Goal: Participate in discussion: Engage in conversation with other users on a specific topic

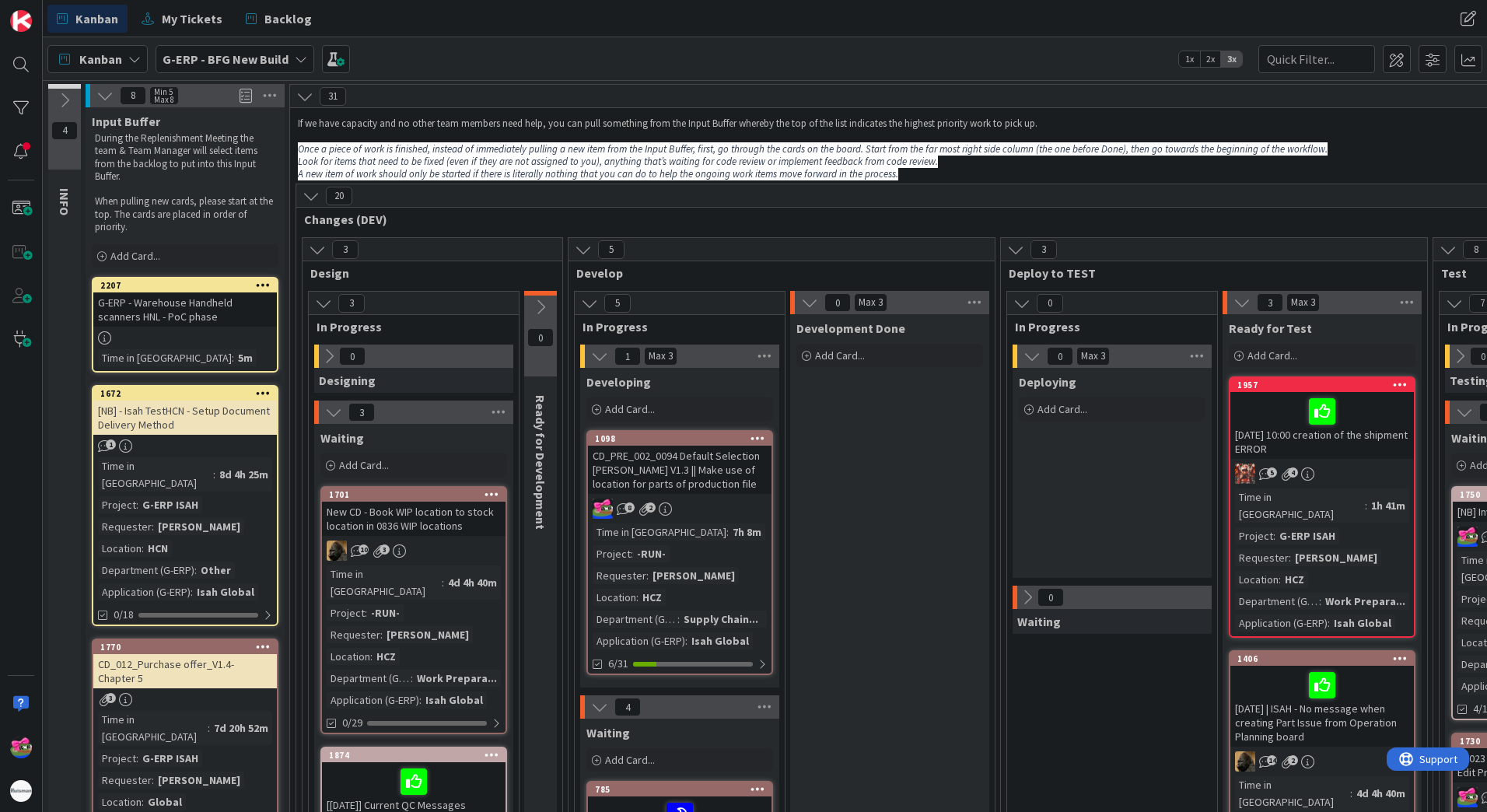
click at [933, 24] on div "Kanban My Tickets Backlog Kanban My Tickets Backlog" at bounding box center [765, 19] width 1445 height 37
click at [1385, 14] on div "Kanban My Tickets Backlog Kanban My Tickets Backlog" at bounding box center [765, 19] width 1445 height 37
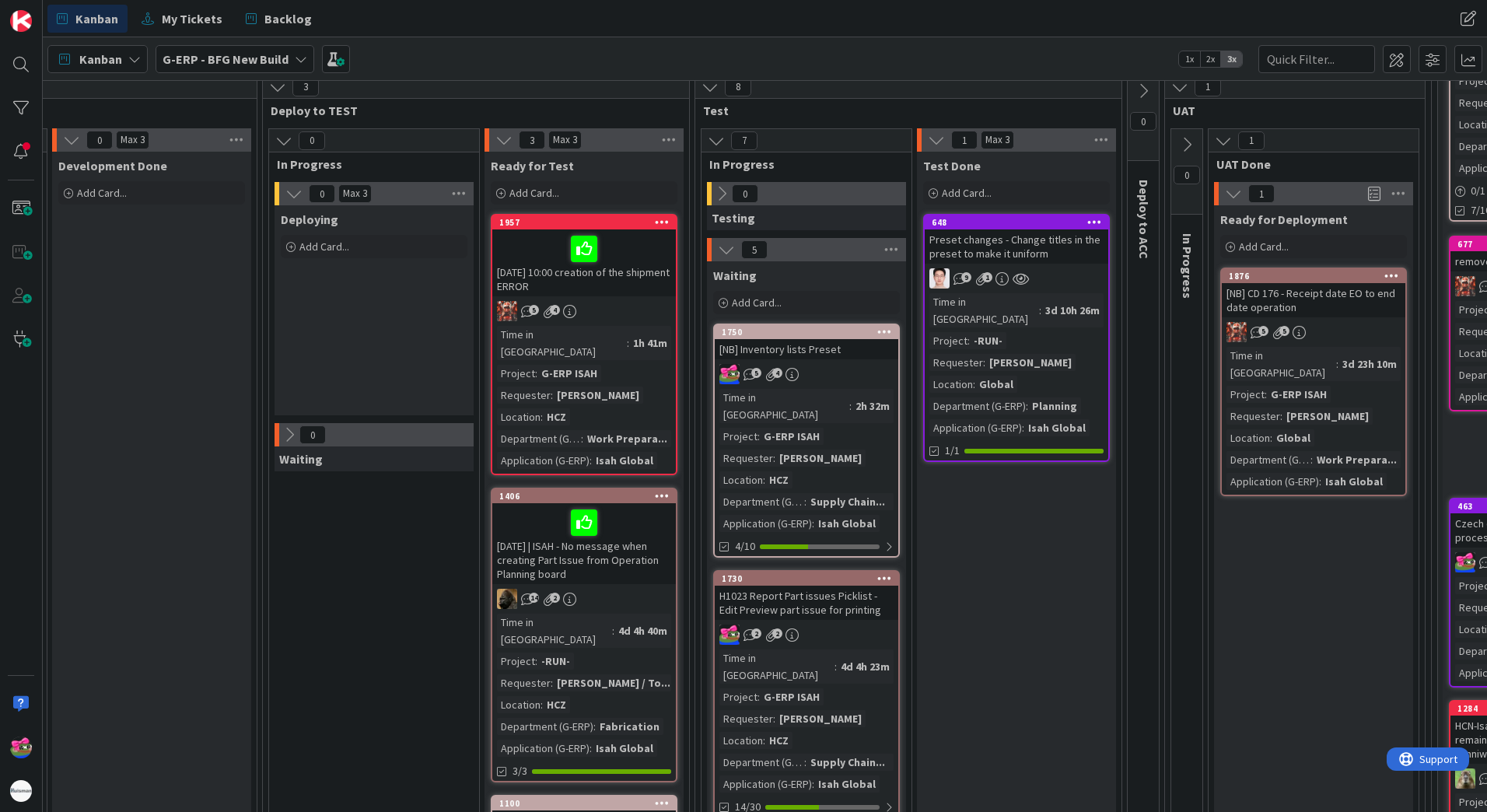
scroll to position [155, 738]
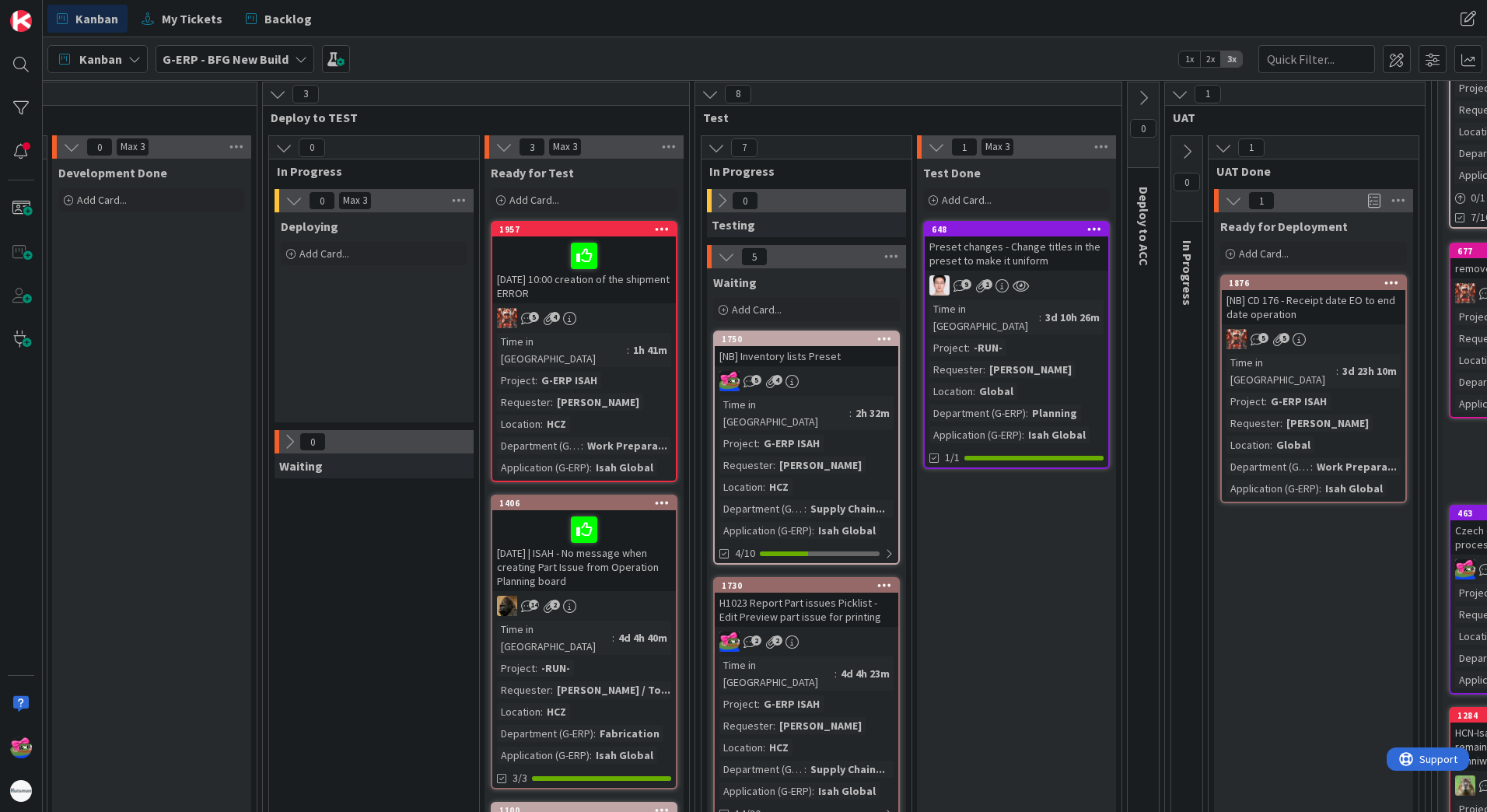
click at [643, 280] on div "[DATE] 10:00 creation of the shipment ERROR" at bounding box center [584, 269] width 184 height 67
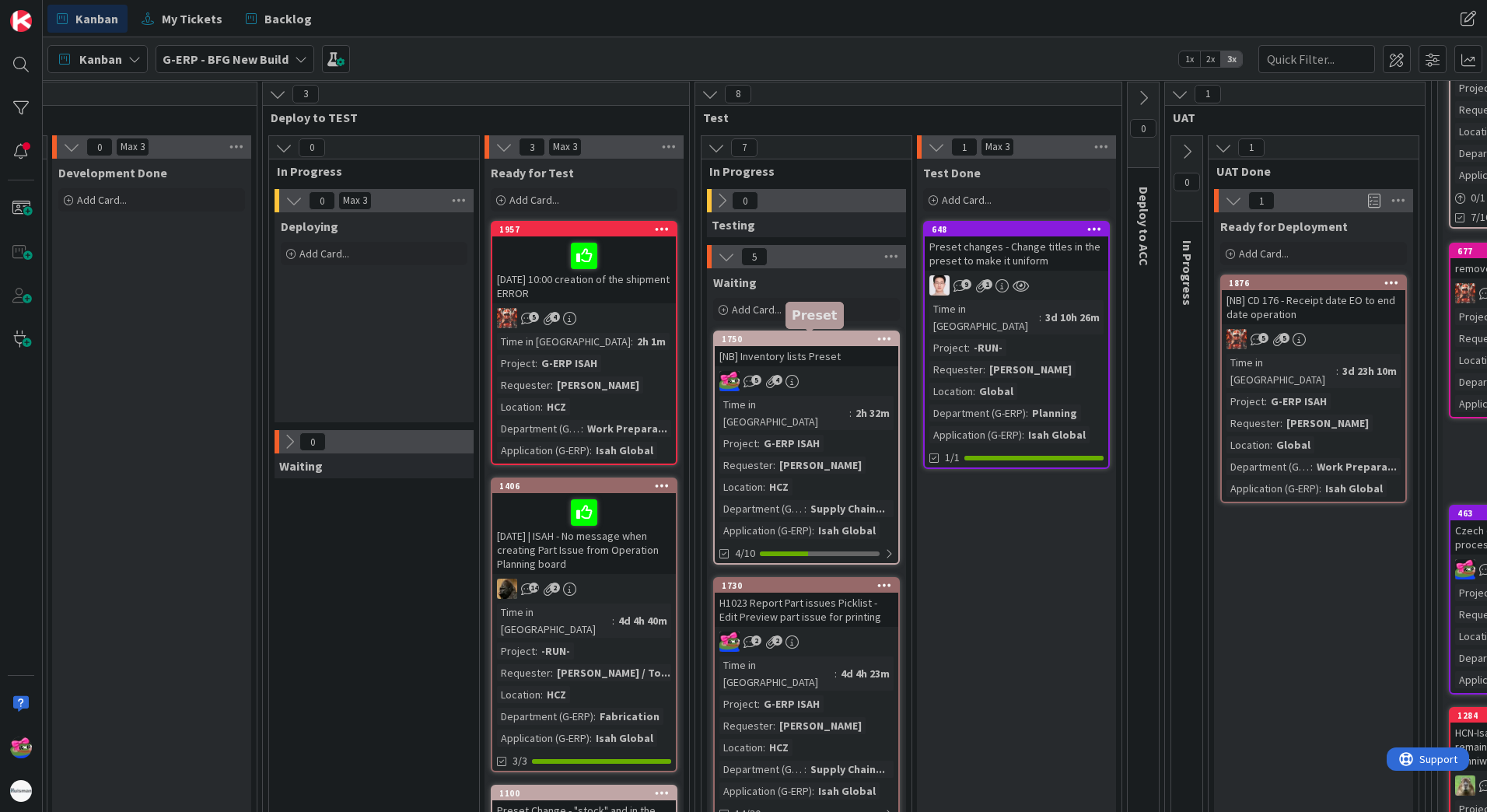
click at [779, 339] on div "1750" at bounding box center [811, 339] width 177 height 11
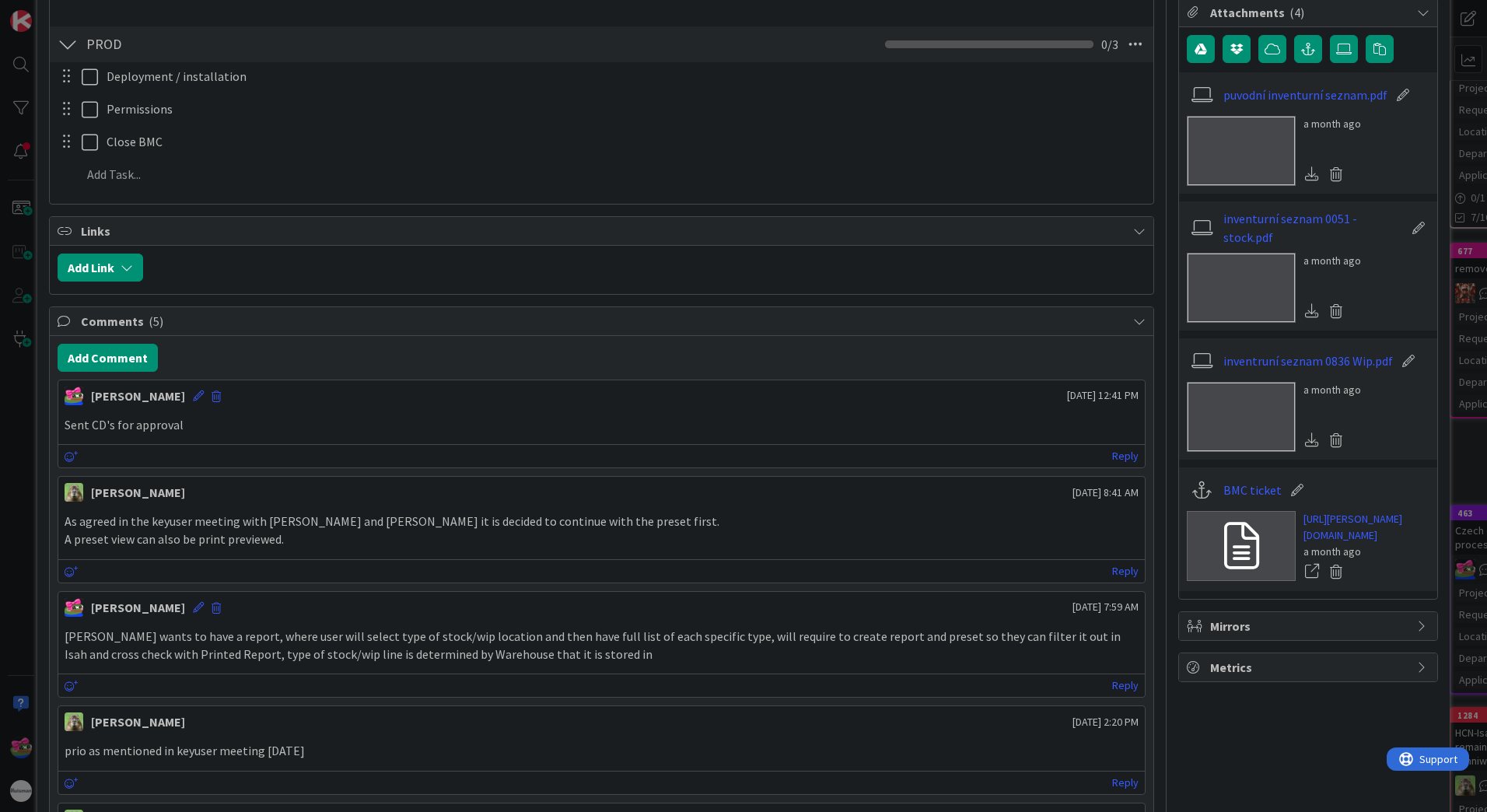
scroll to position [933, 0]
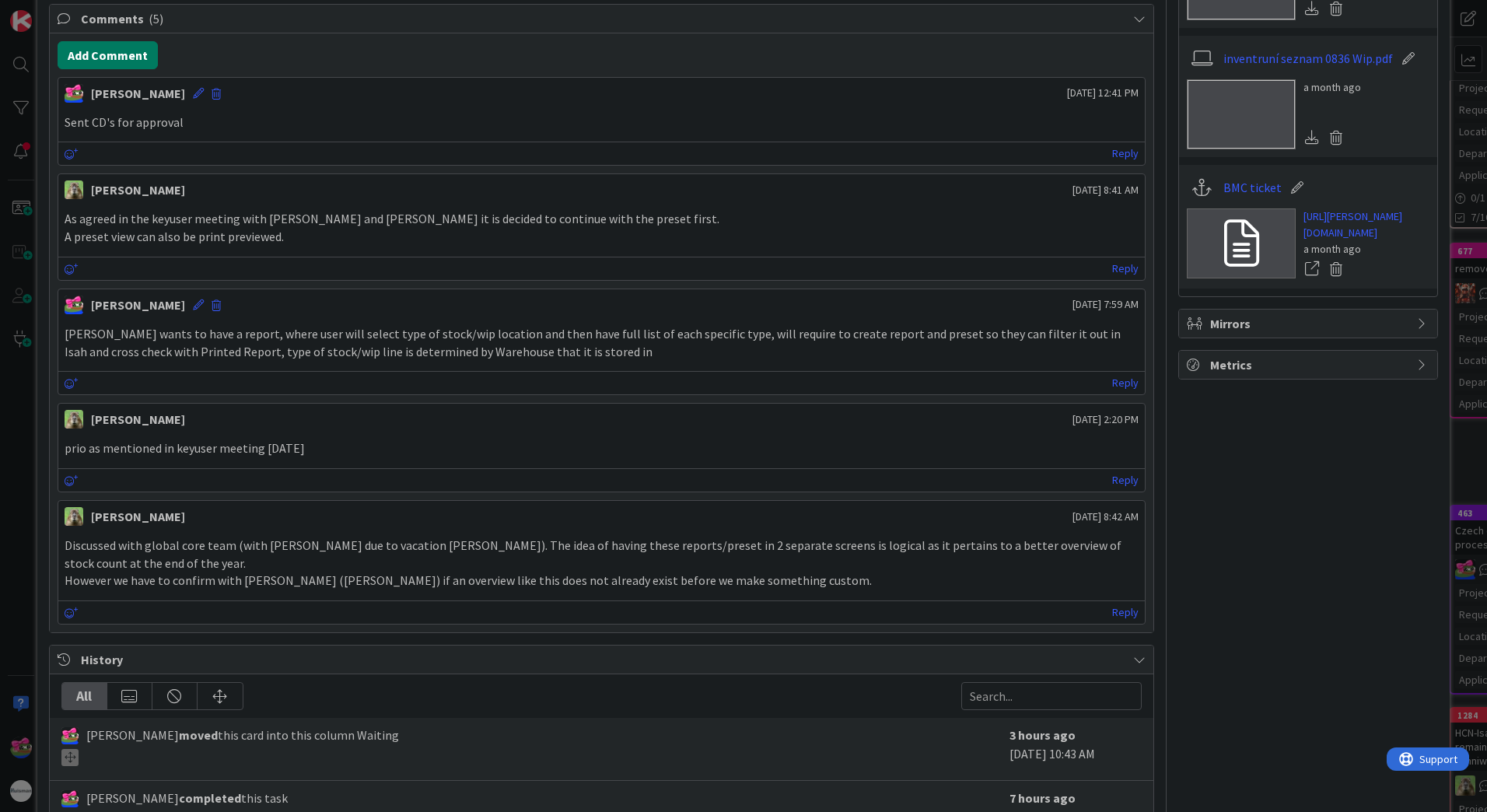
click at [122, 66] on button "Add Comment" at bounding box center [108, 55] width 100 height 28
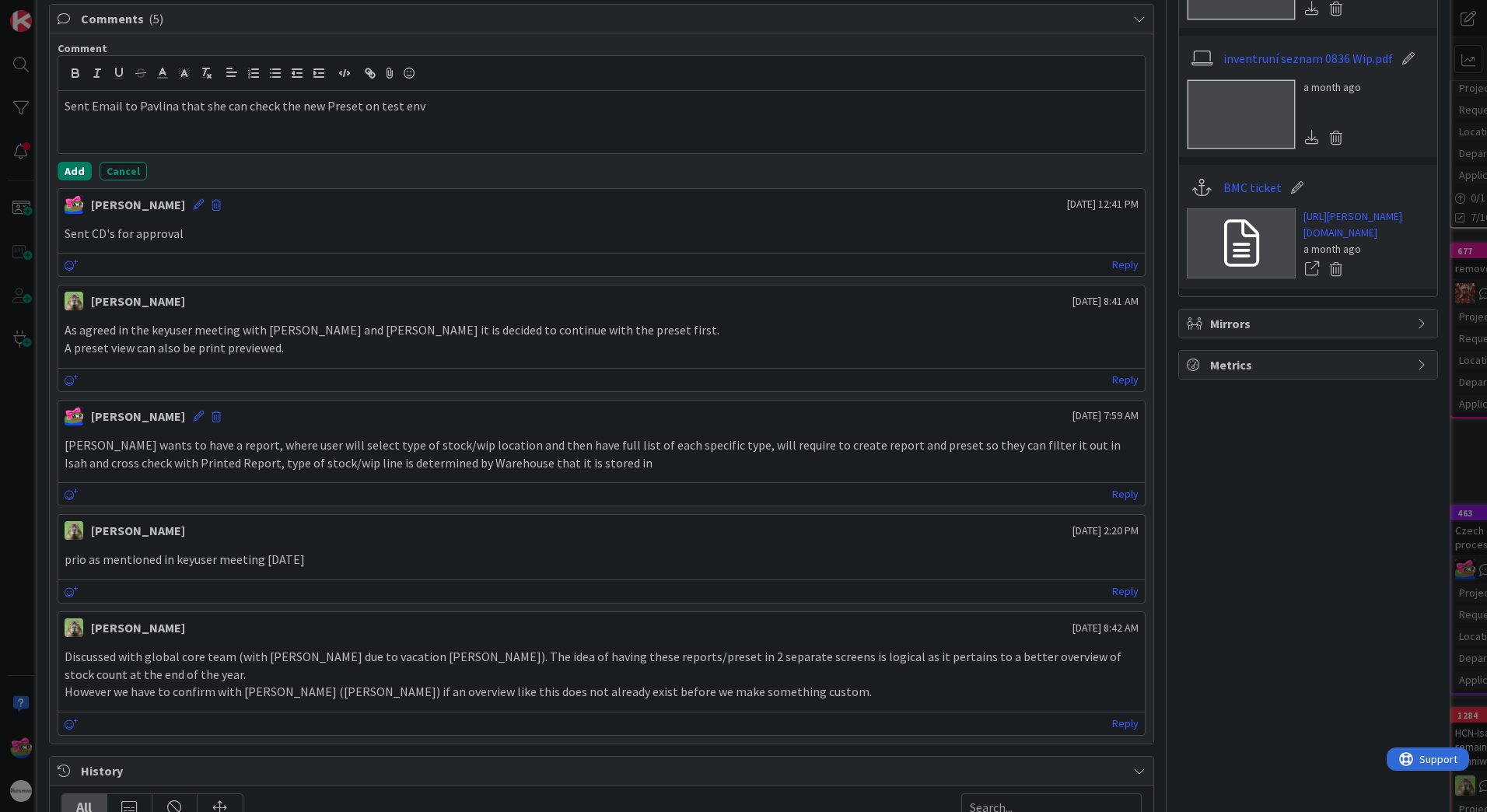
click at [72, 173] on button "Add" at bounding box center [75, 171] width 34 height 19
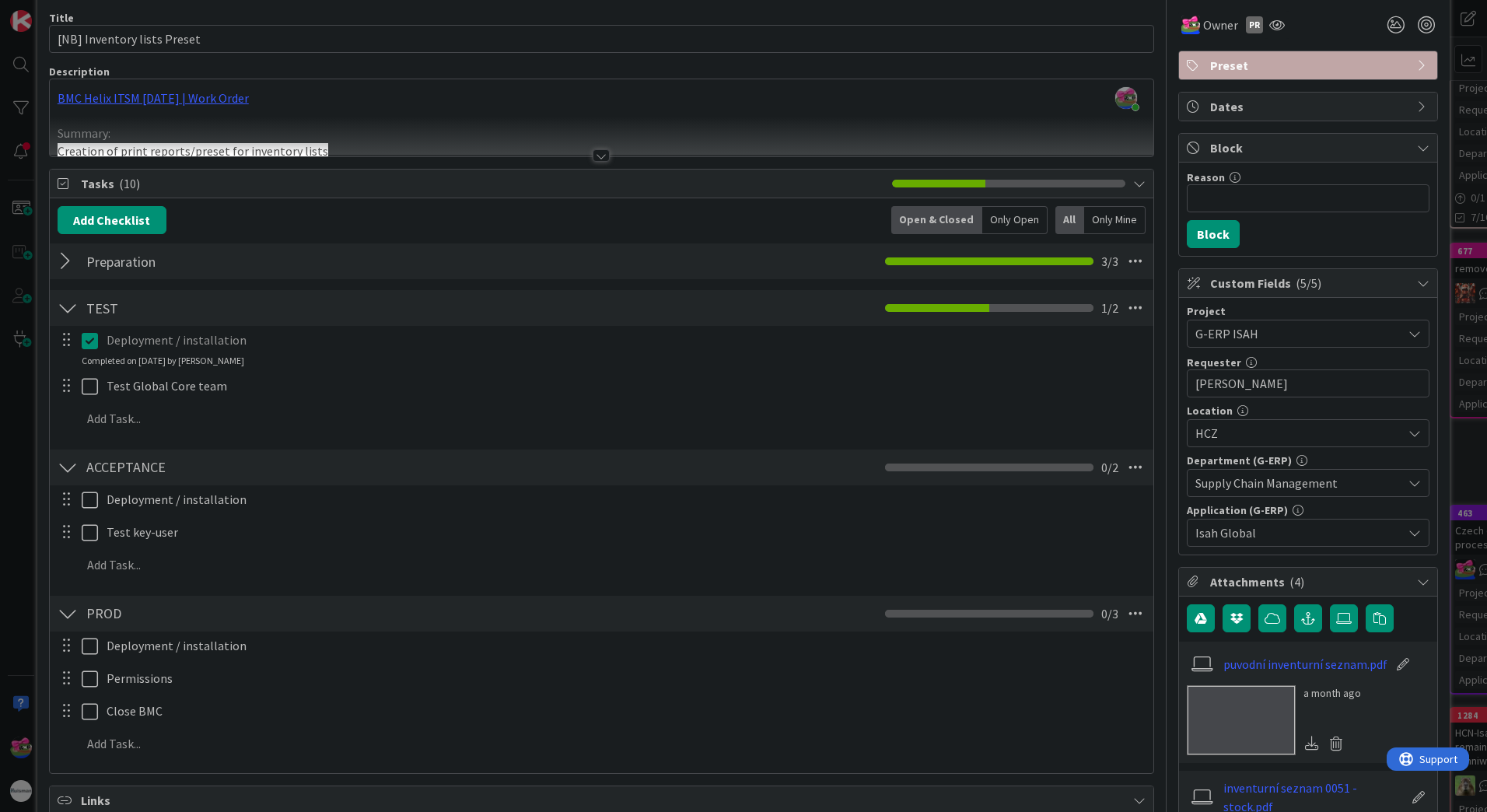
scroll to position [0, 0]
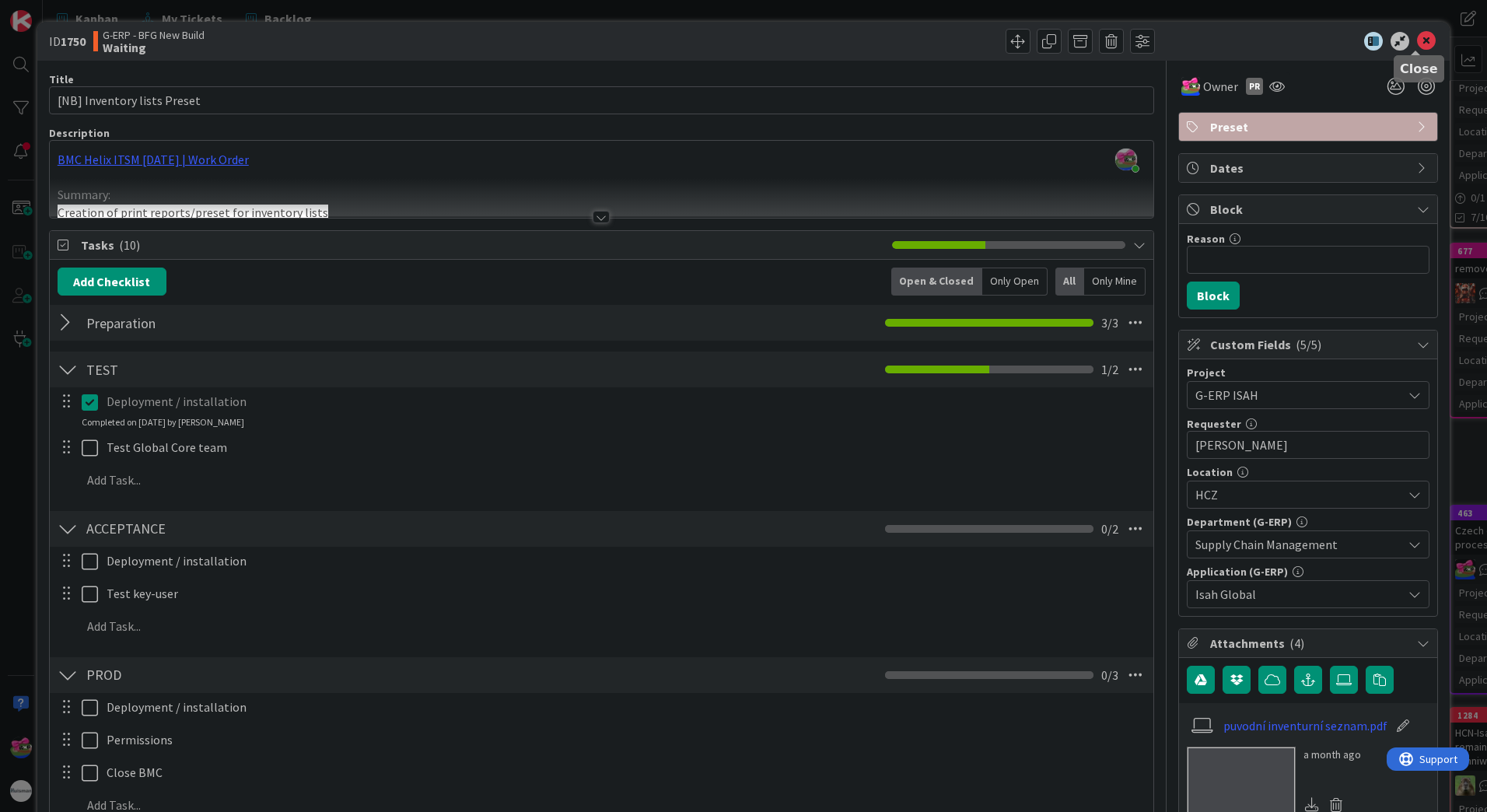
click at [1417, 43] on icon at bounding box center [1427, 42] width 19 height 19
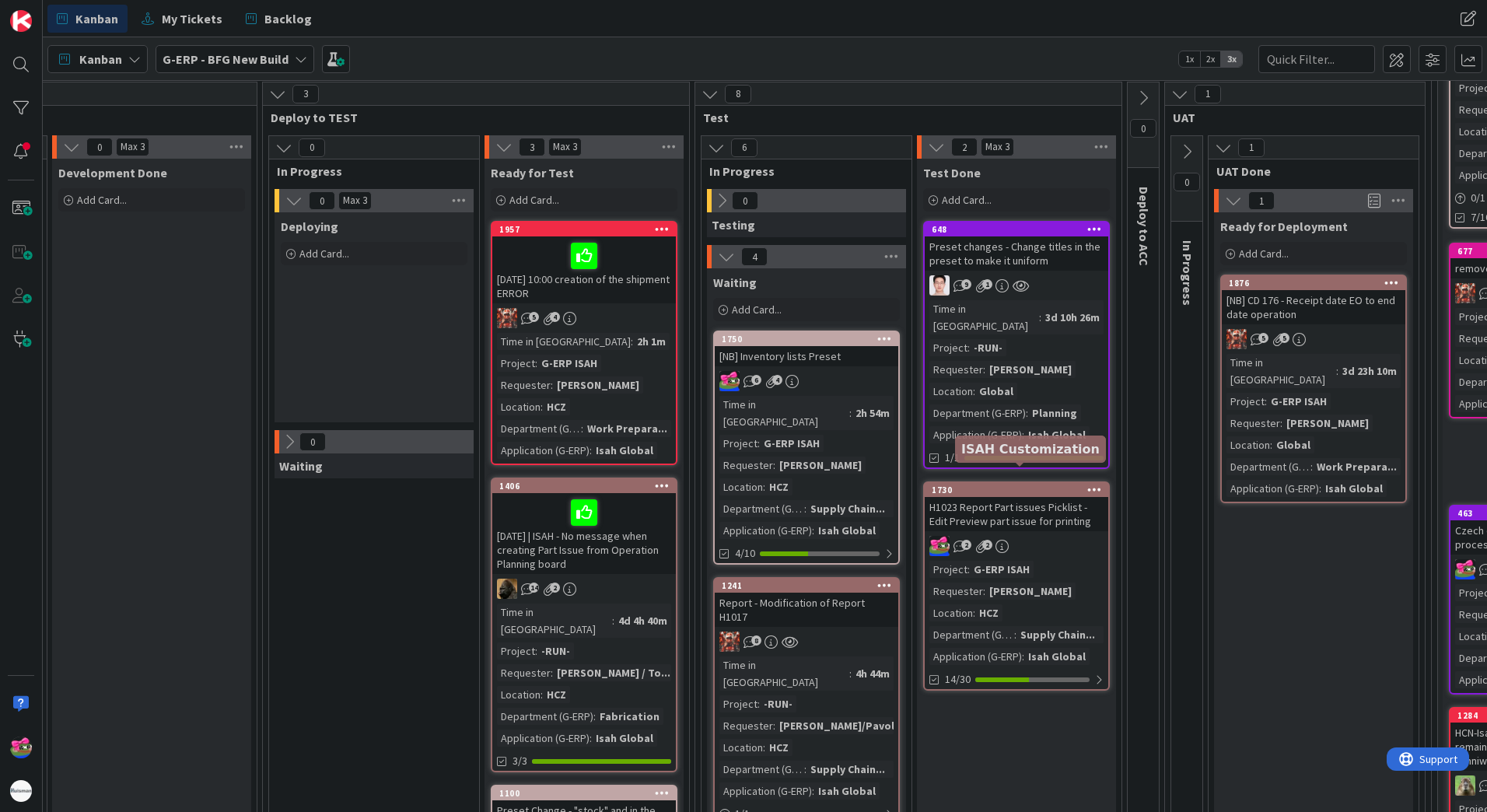
click at [989, 484] on div "1730" at bounding box center [1021, 489] width 177 height 11
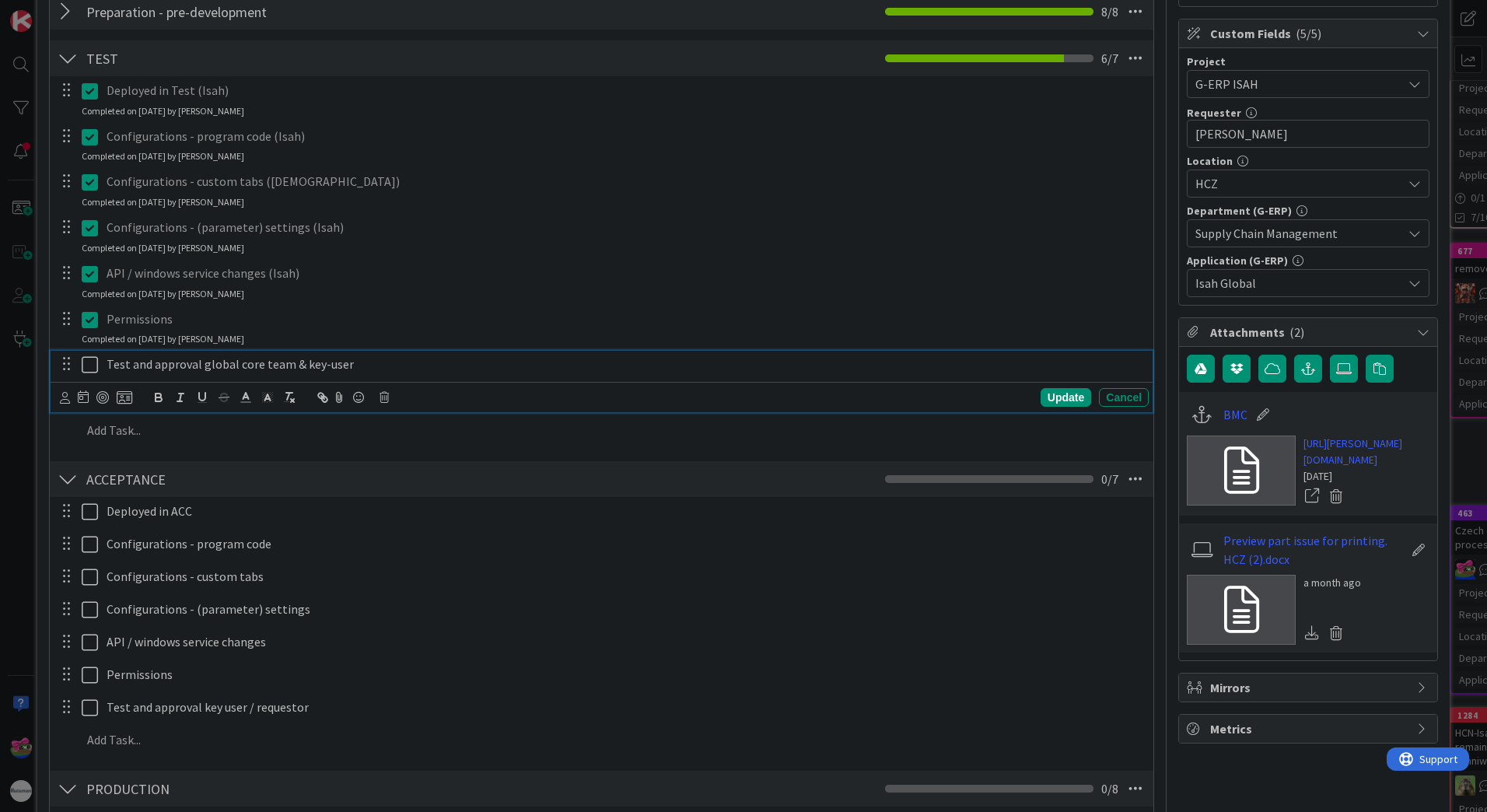
click at [88, 362] on icon at bounding box center [89, 364] width 16 height 19
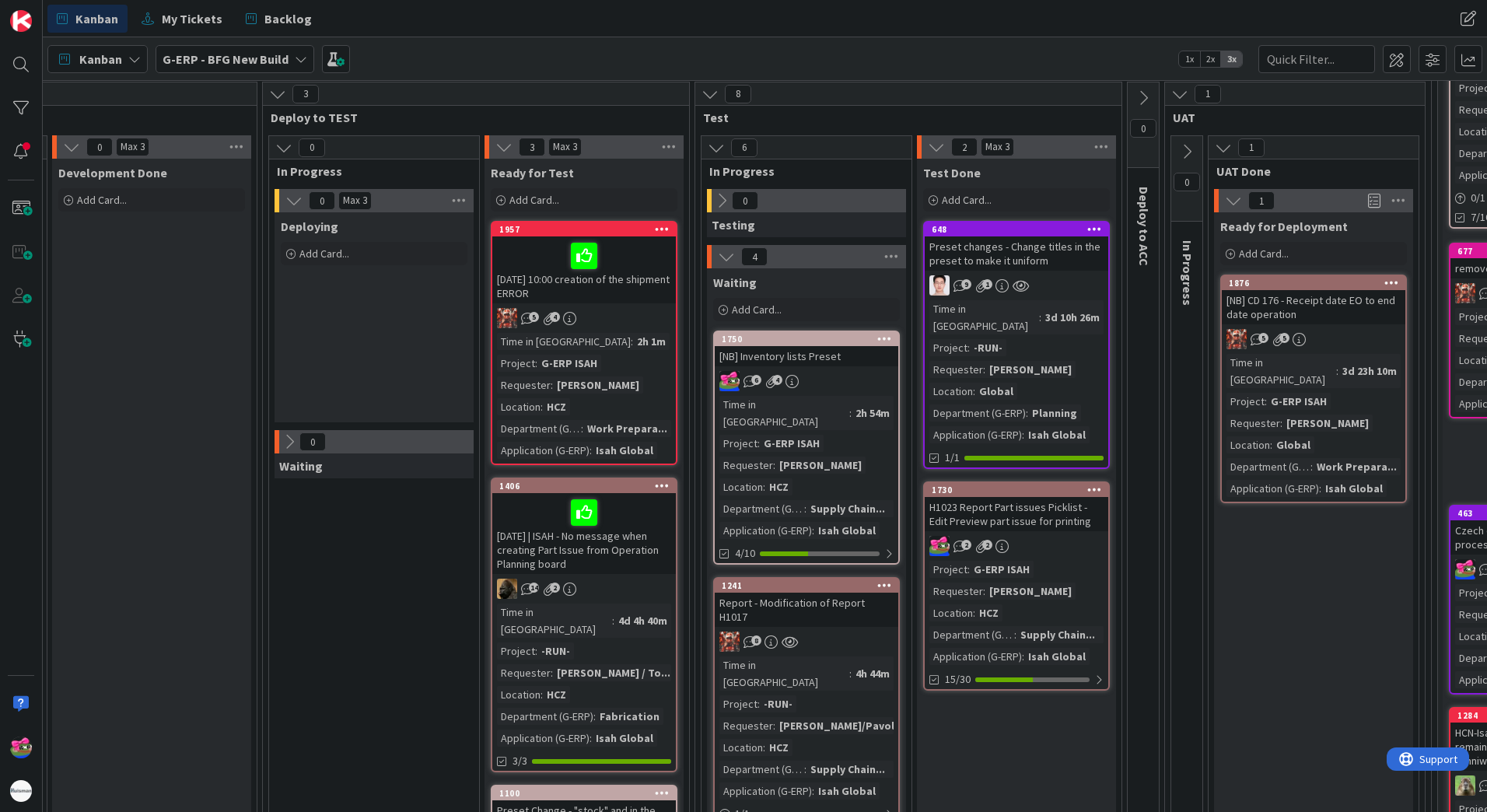
click at [1139, 104] on icon at bounding box center [1144, 98] width 17 height 17
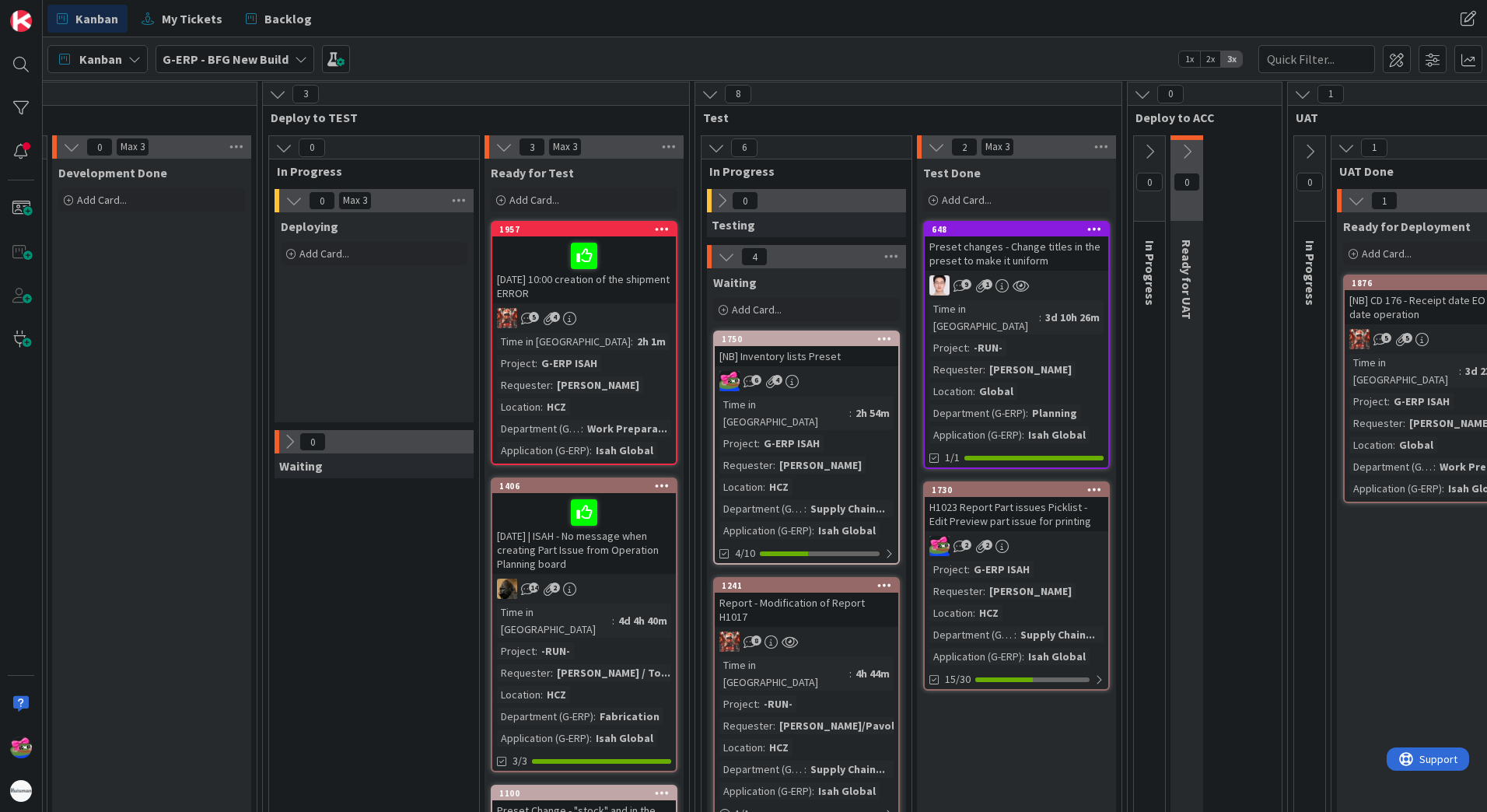
click at [1162, 157] on button at bounding box center [1150, 151] width 31 height 23
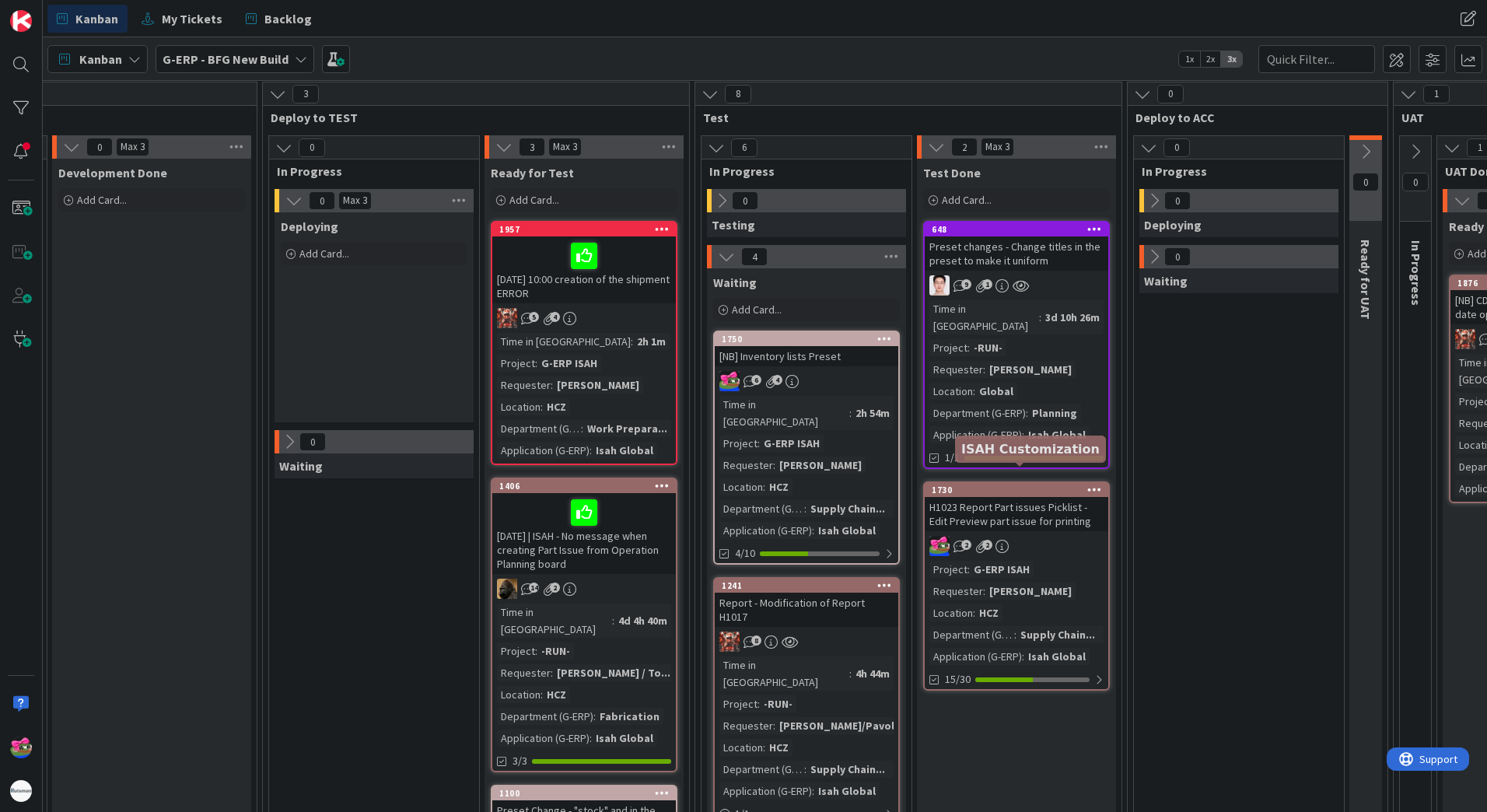
click at [999, 484] on div "1730" at bounding box center [1021, 489] width 177 height 11
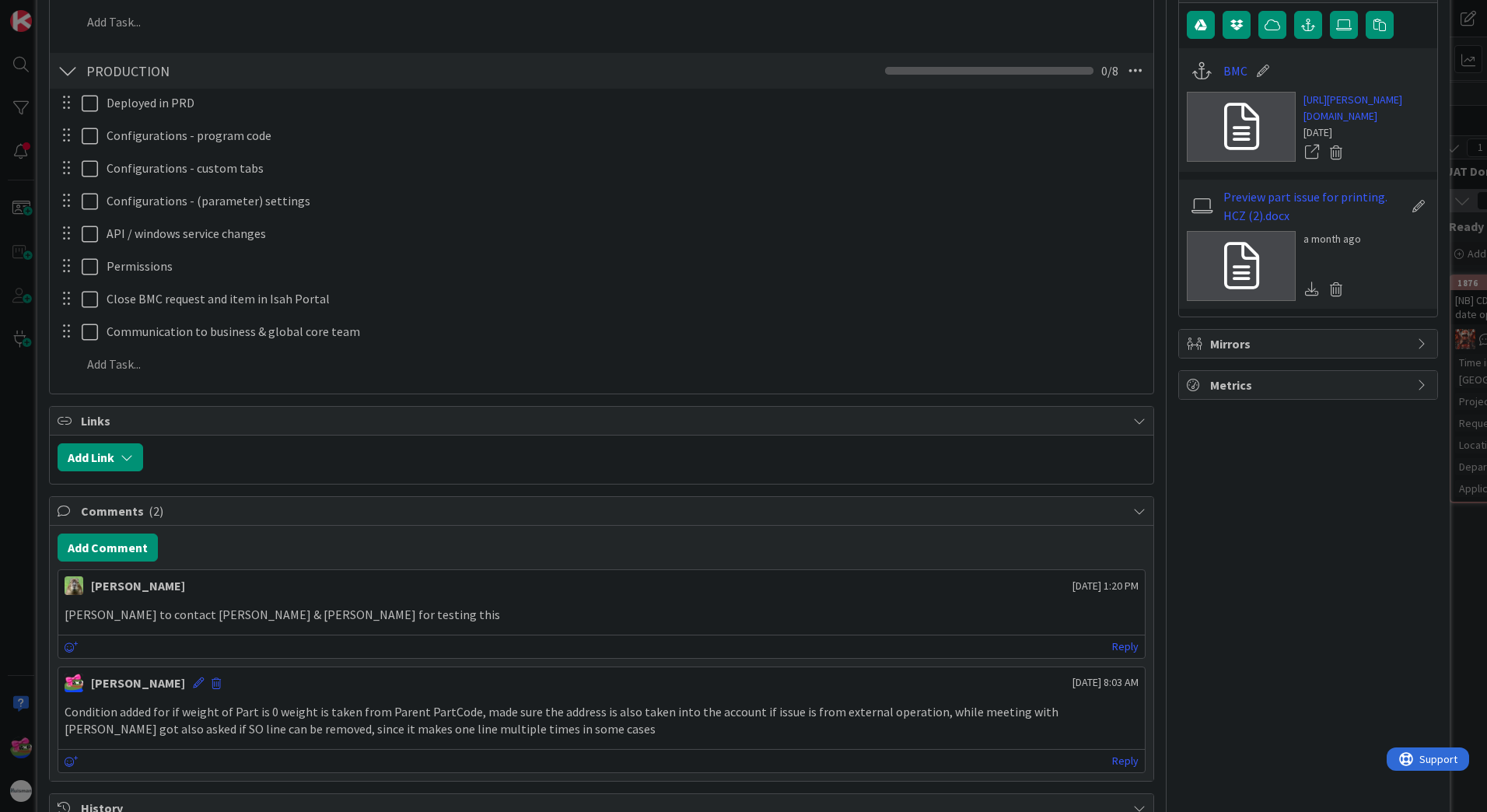
scroll to position [700, 0]
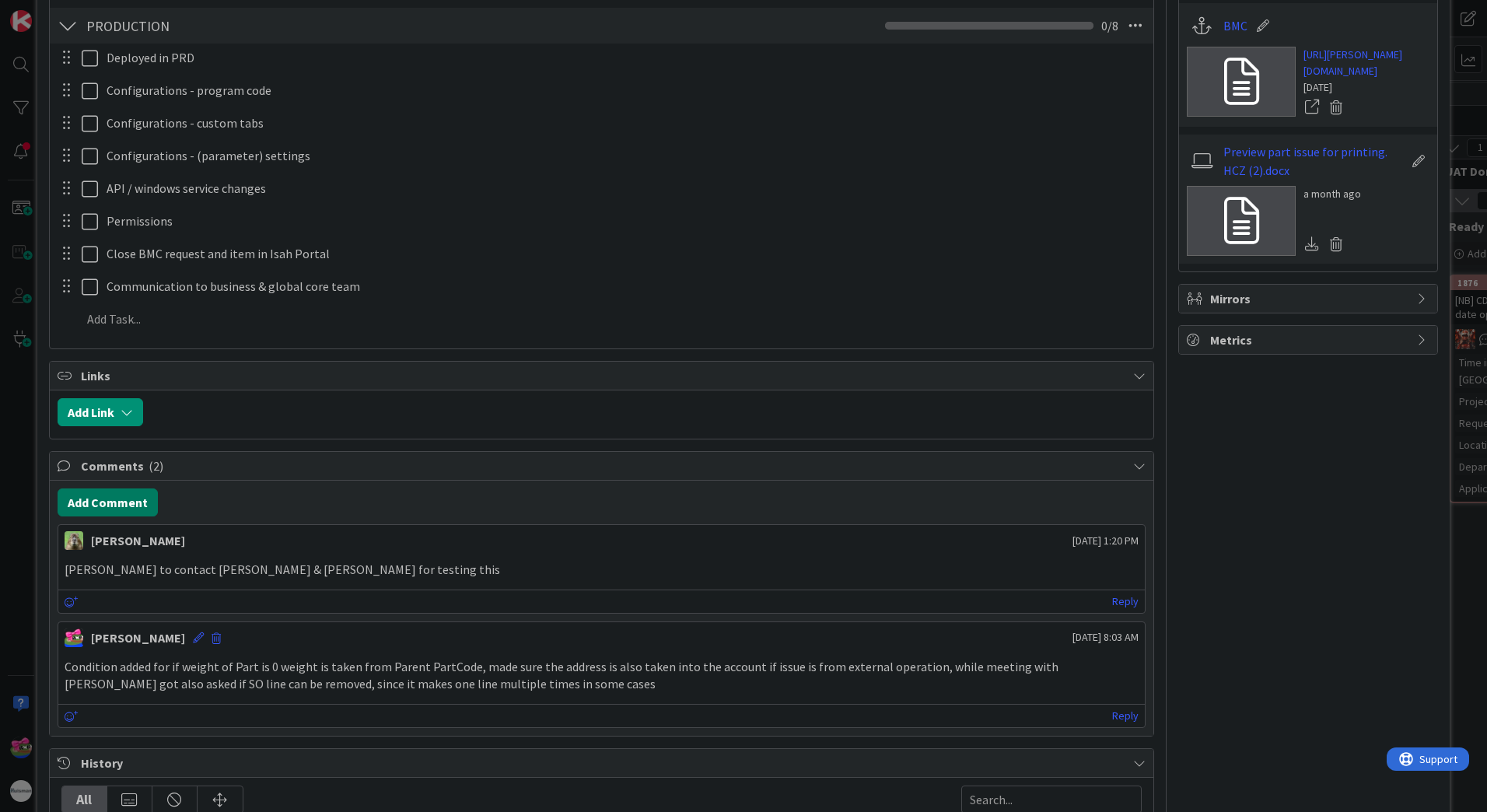
click at [99, 502] on button "Add Comment" at bounding box center [108, 502] width 100 height 28
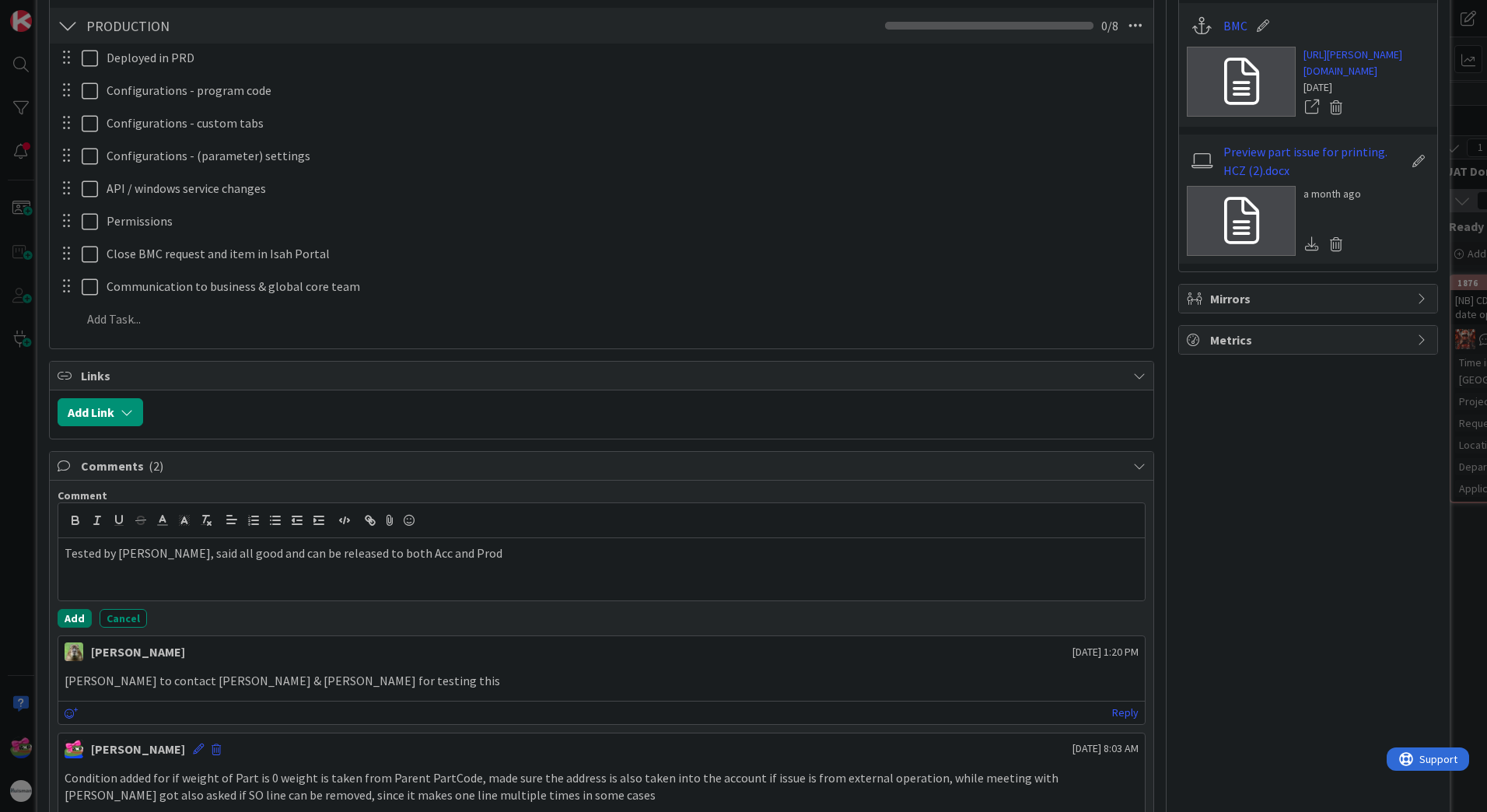
click at [78, 612] on button "Add" at bounding box center [75, 618] width 34 height 19
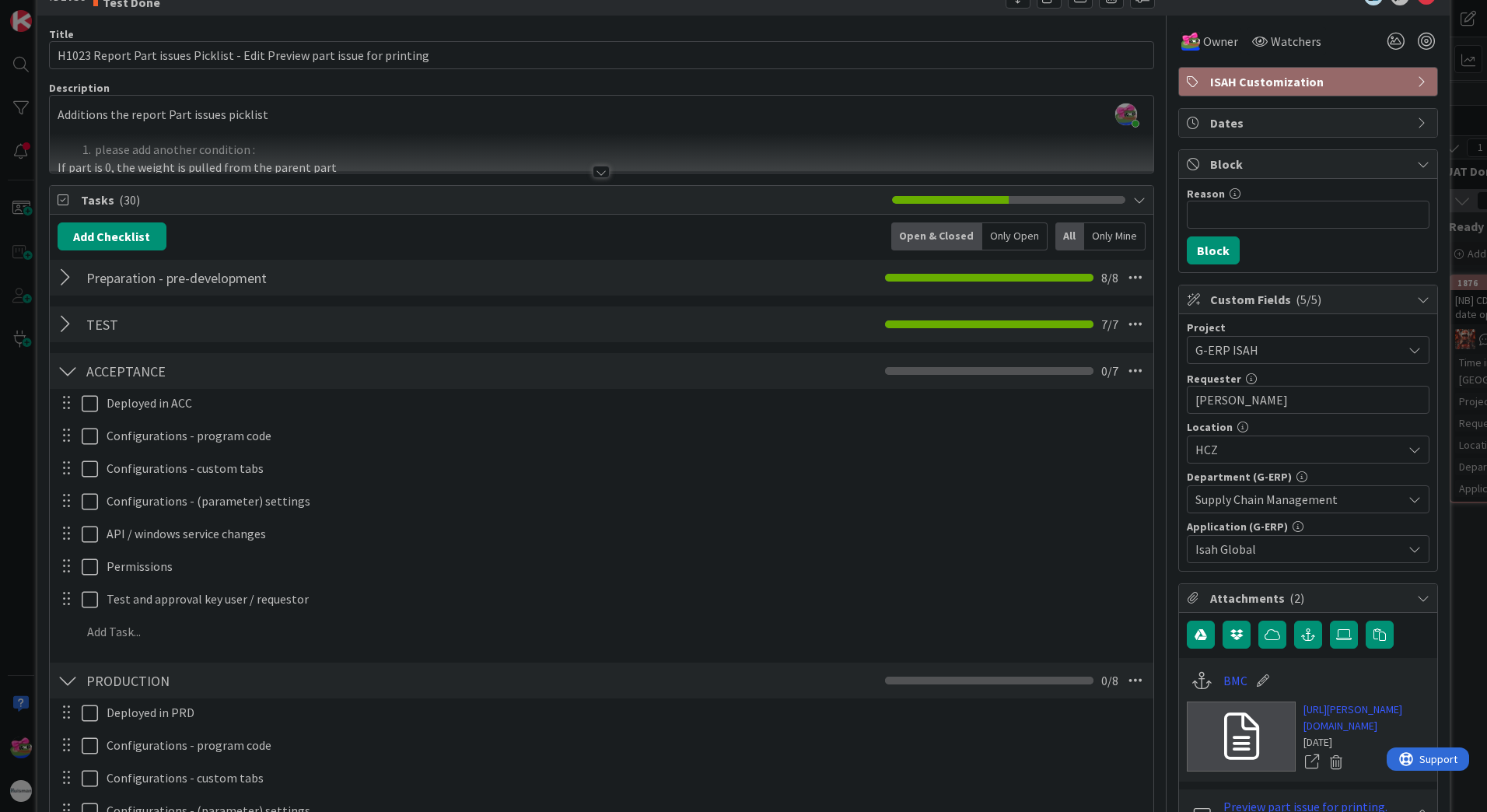
scroll to position [0, 0]
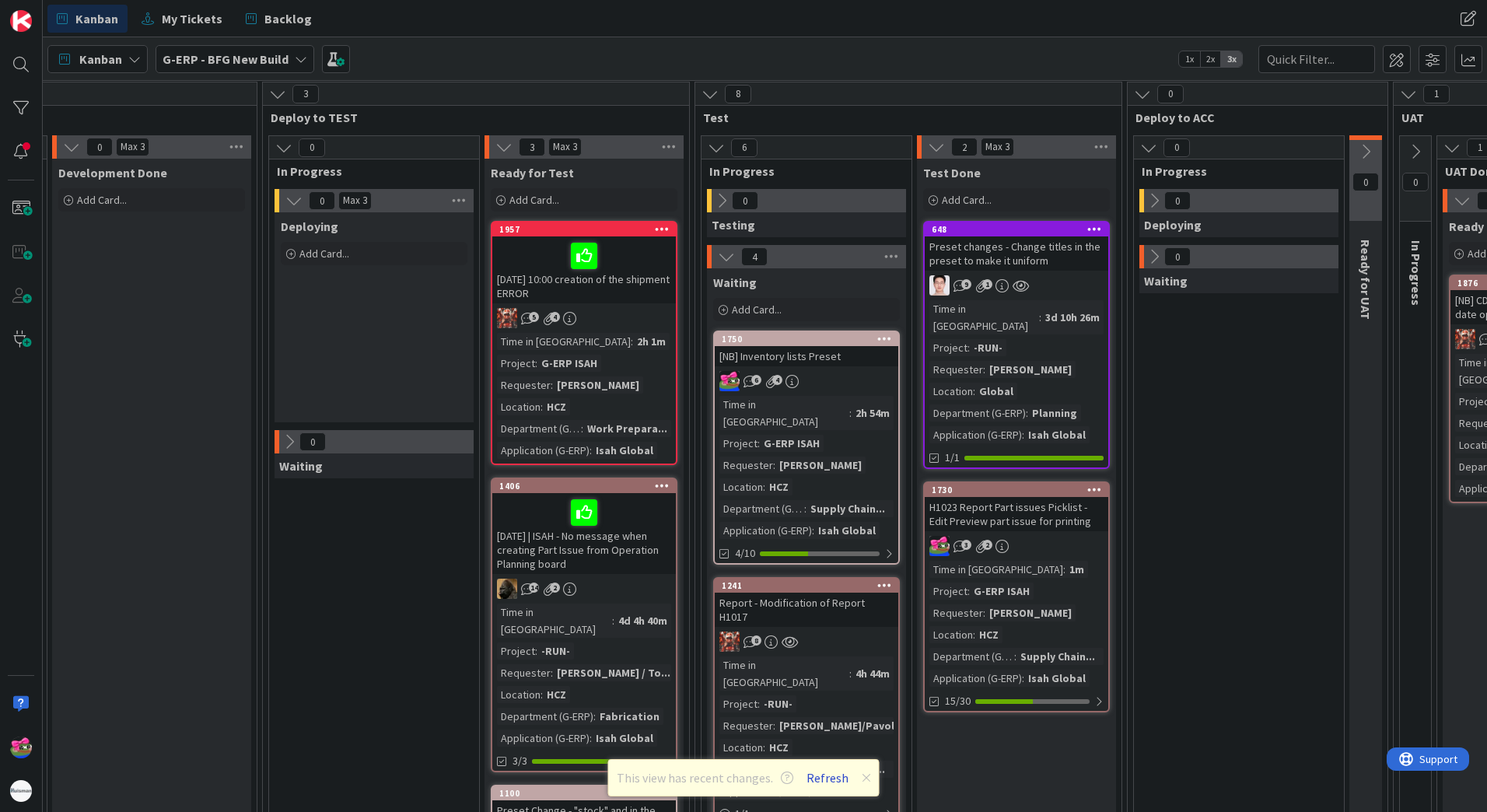
click at [824, 775] on button "Refresh" at bounding box center [828, 778] width 53 height 20
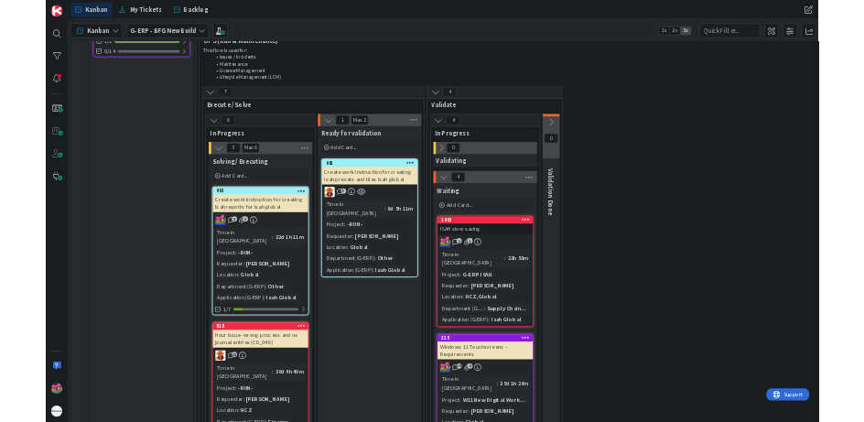
scroll to position [2655, 0]
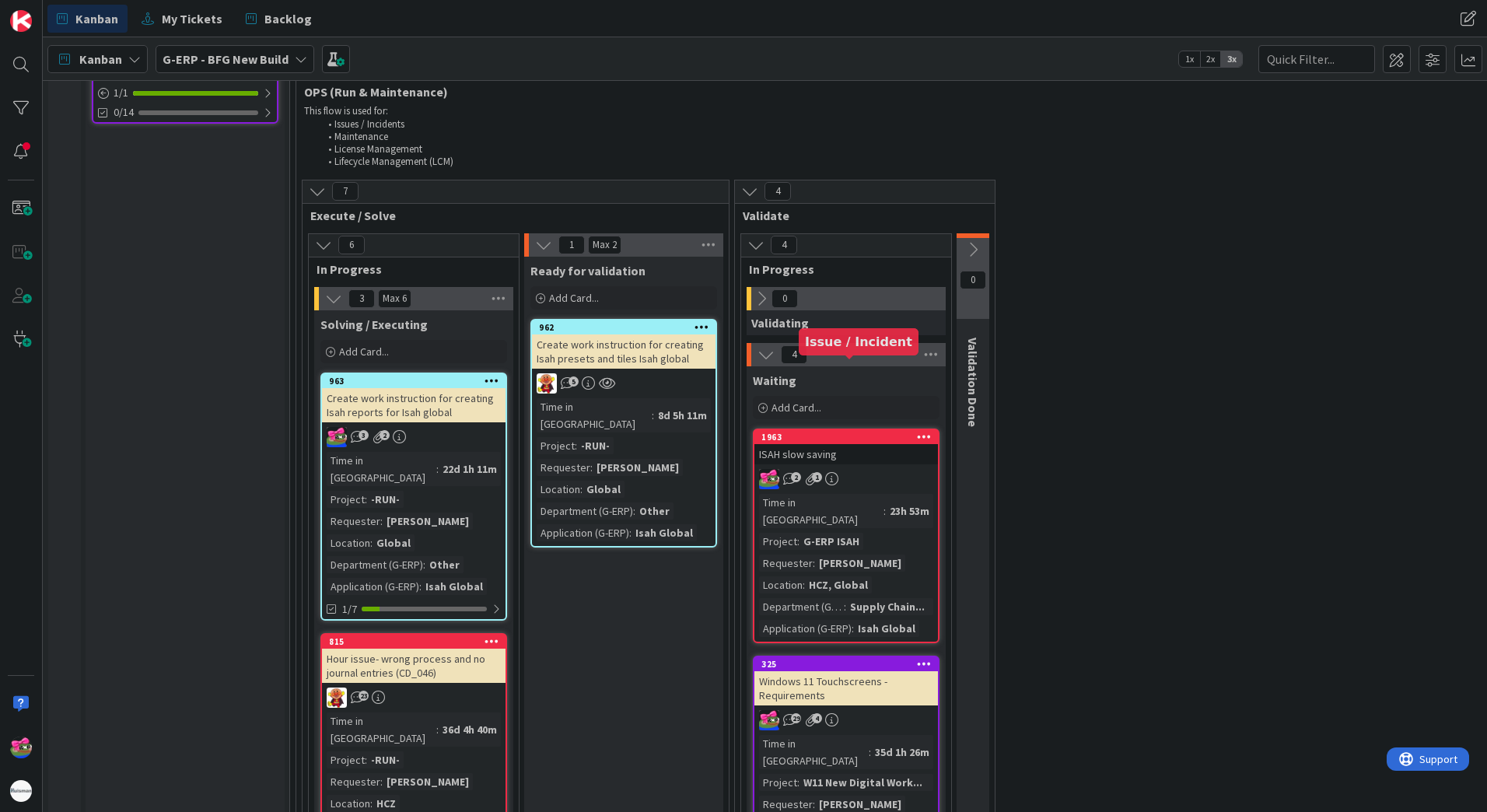
click at [838, 431] on div "1963" at bounding box center [850, 437] width 177 height 11
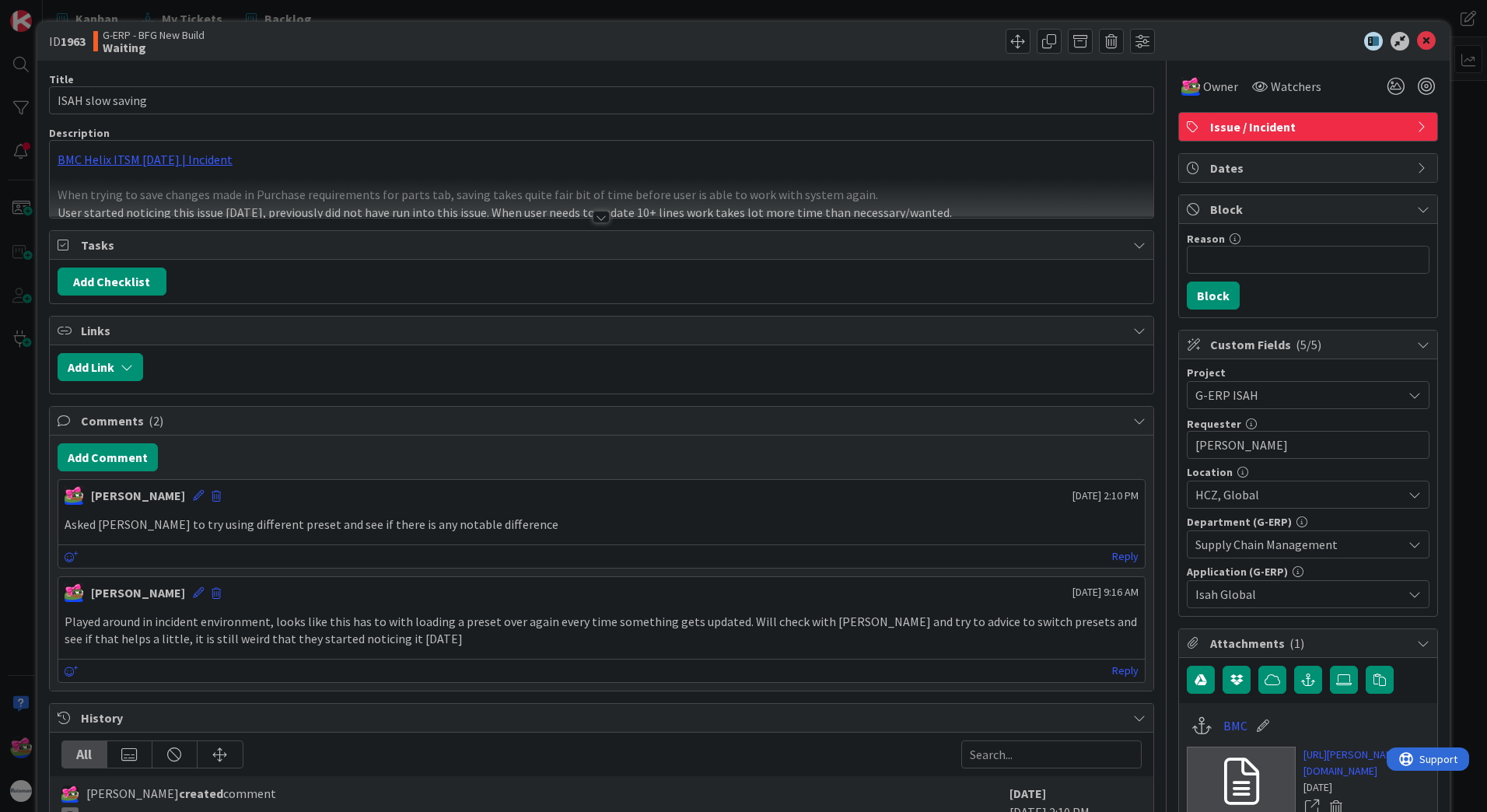
click at [595, 217] on div at bounding box center [602, 217] width 17 height 13
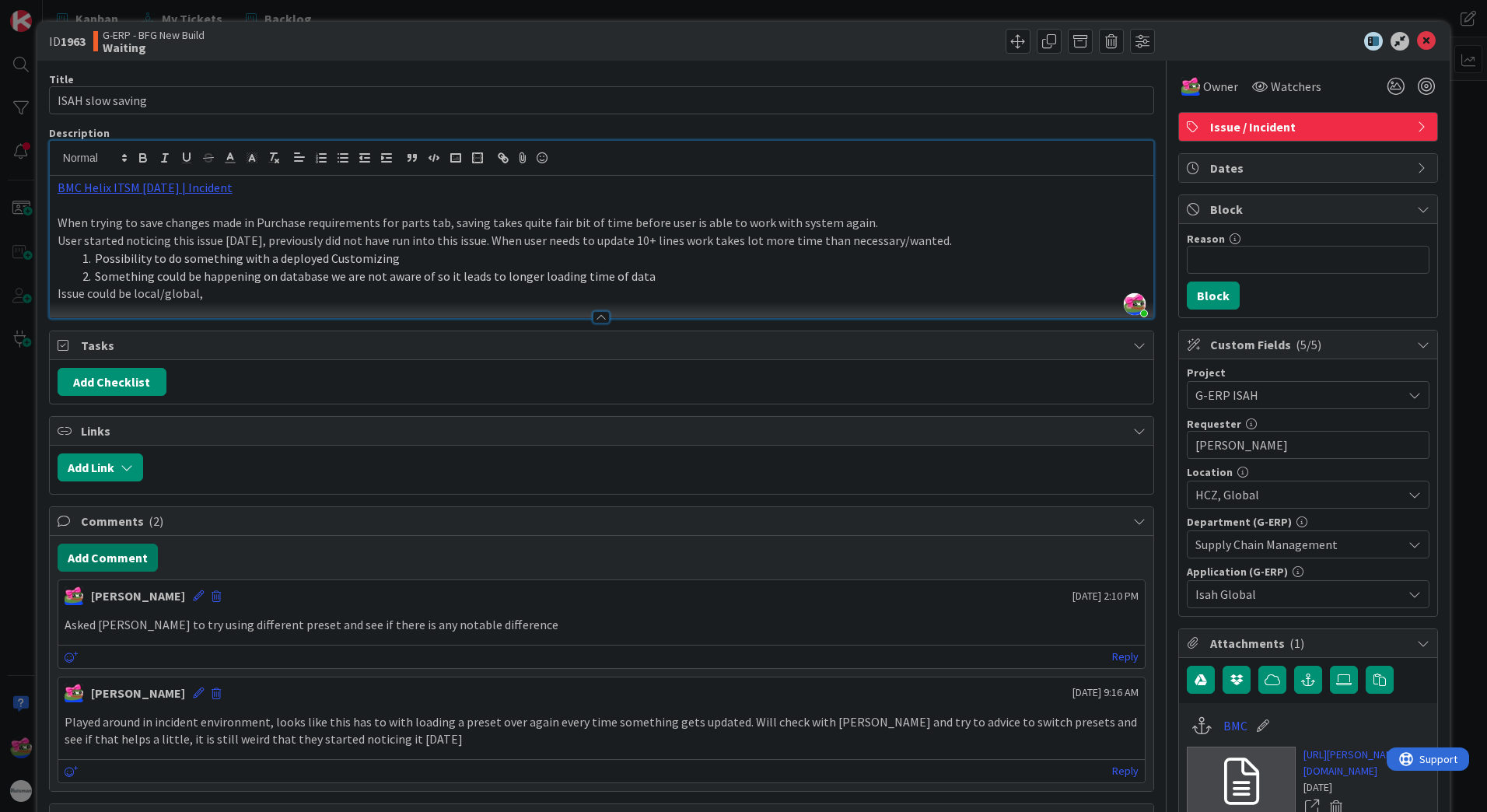
click at [124, 555] on button "Add Comment" at bounding box center [108, 557] width 100 height 28
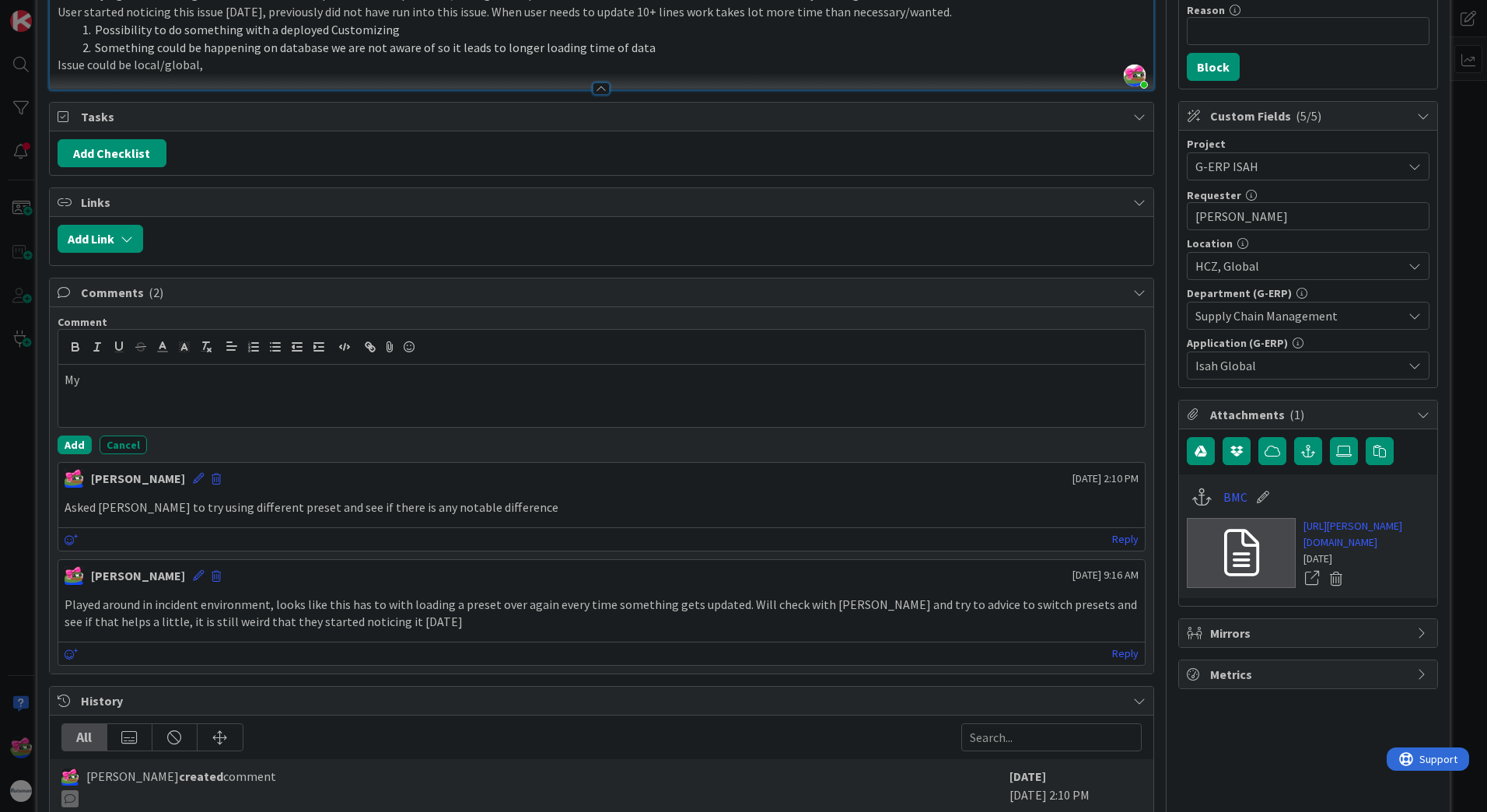
scroll to position [234, 0]
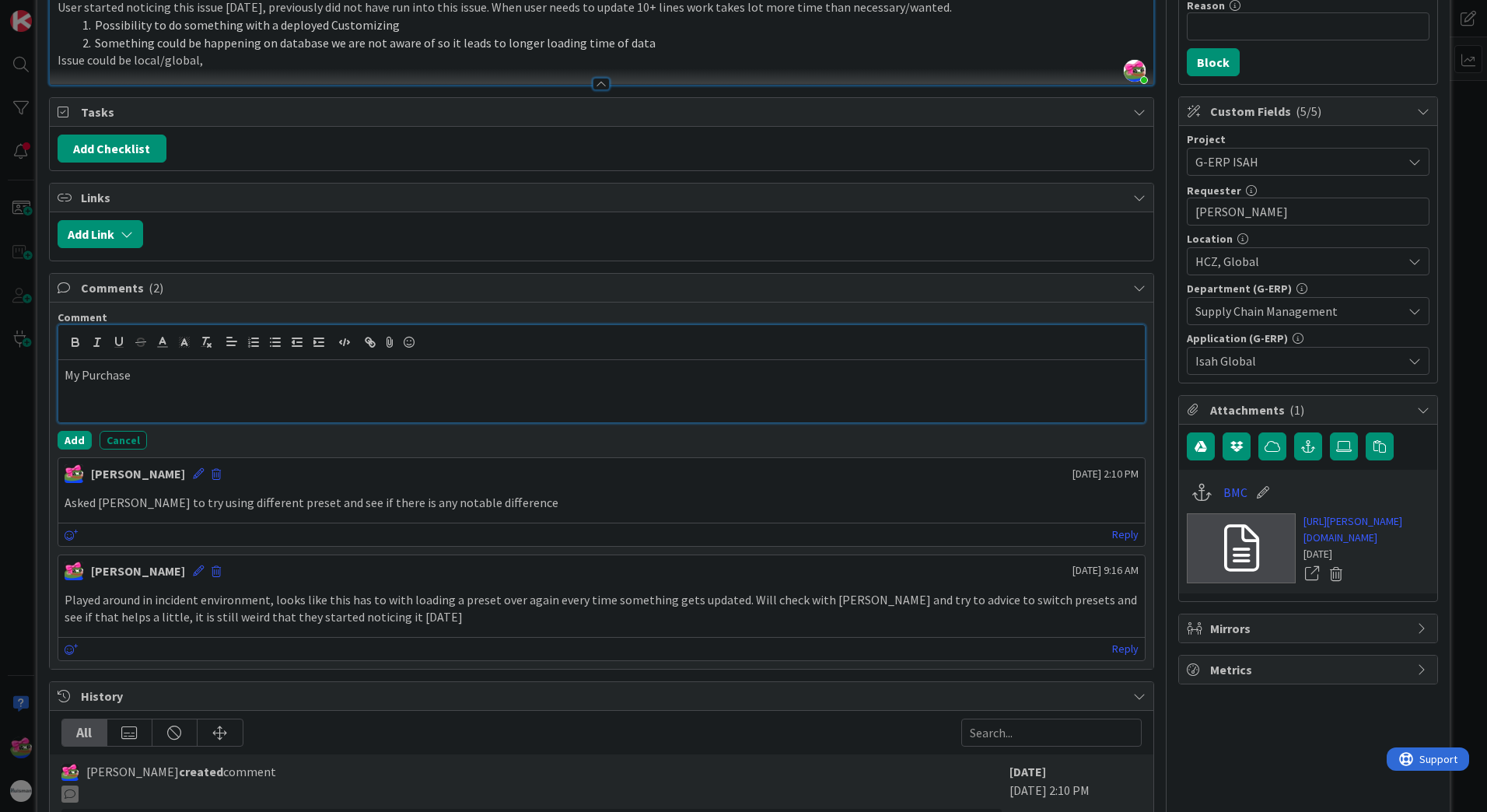
drag, startPoint x: 145, startPoint y: 374, endPoint x: 186, endPoint y: 377, distance: 41.1
click at [145, 374] on p "My Purchase" at bounding box center [602, 375] width 1074 height 18
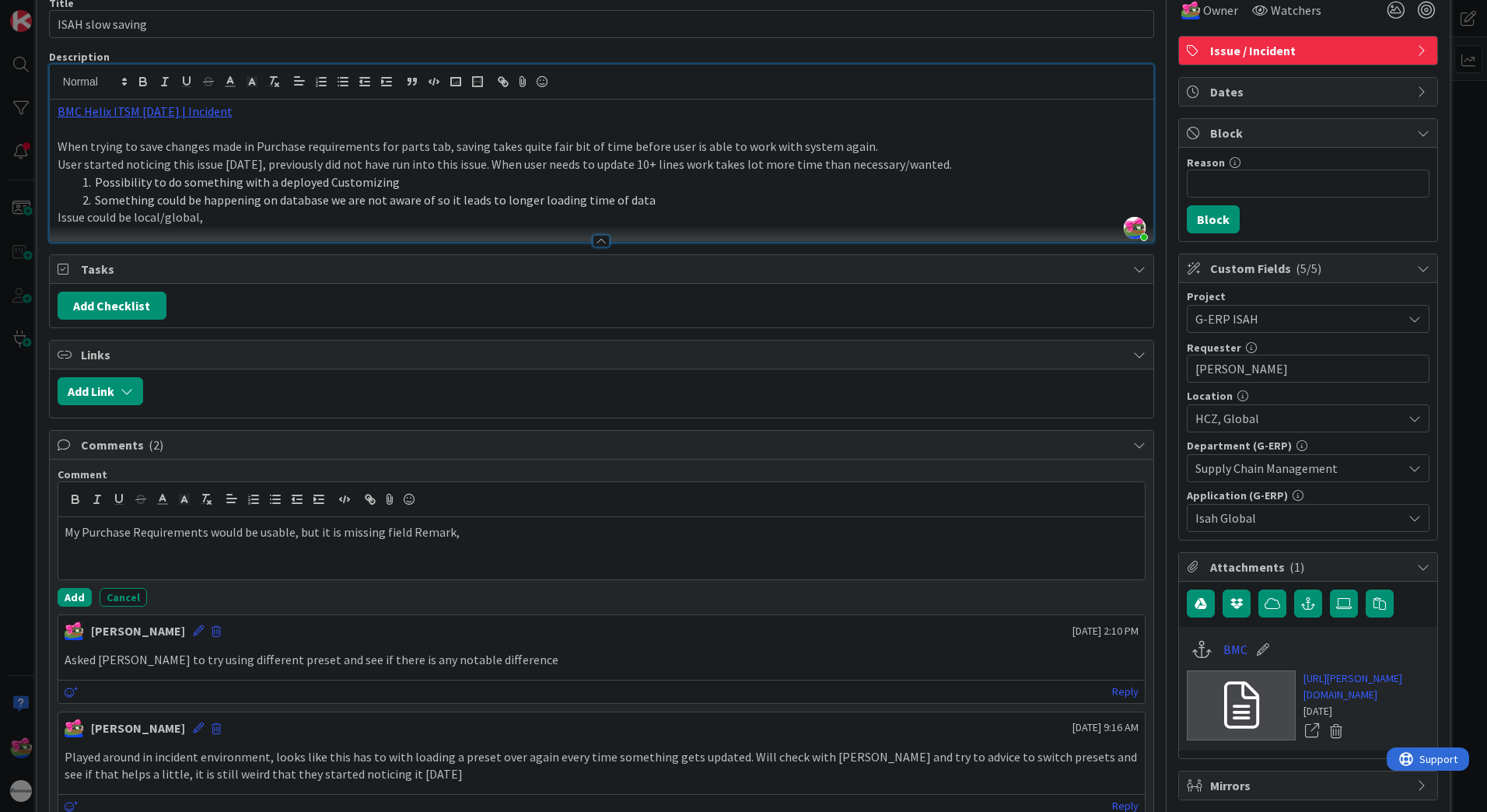
scroll to position [0, 0]
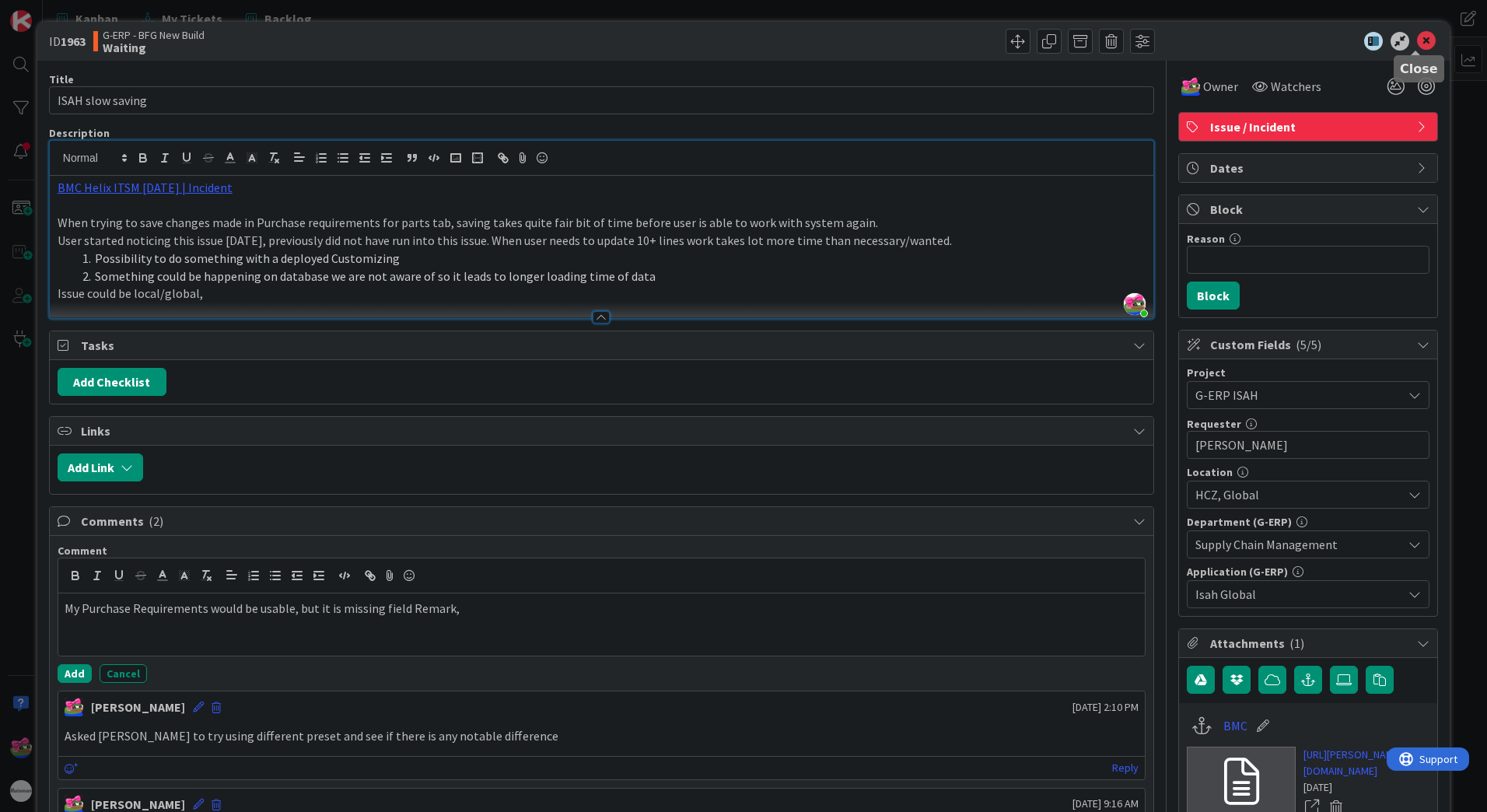
click at [1419, 41] on icon at bounding box center [1427, 42] width 19 height 19
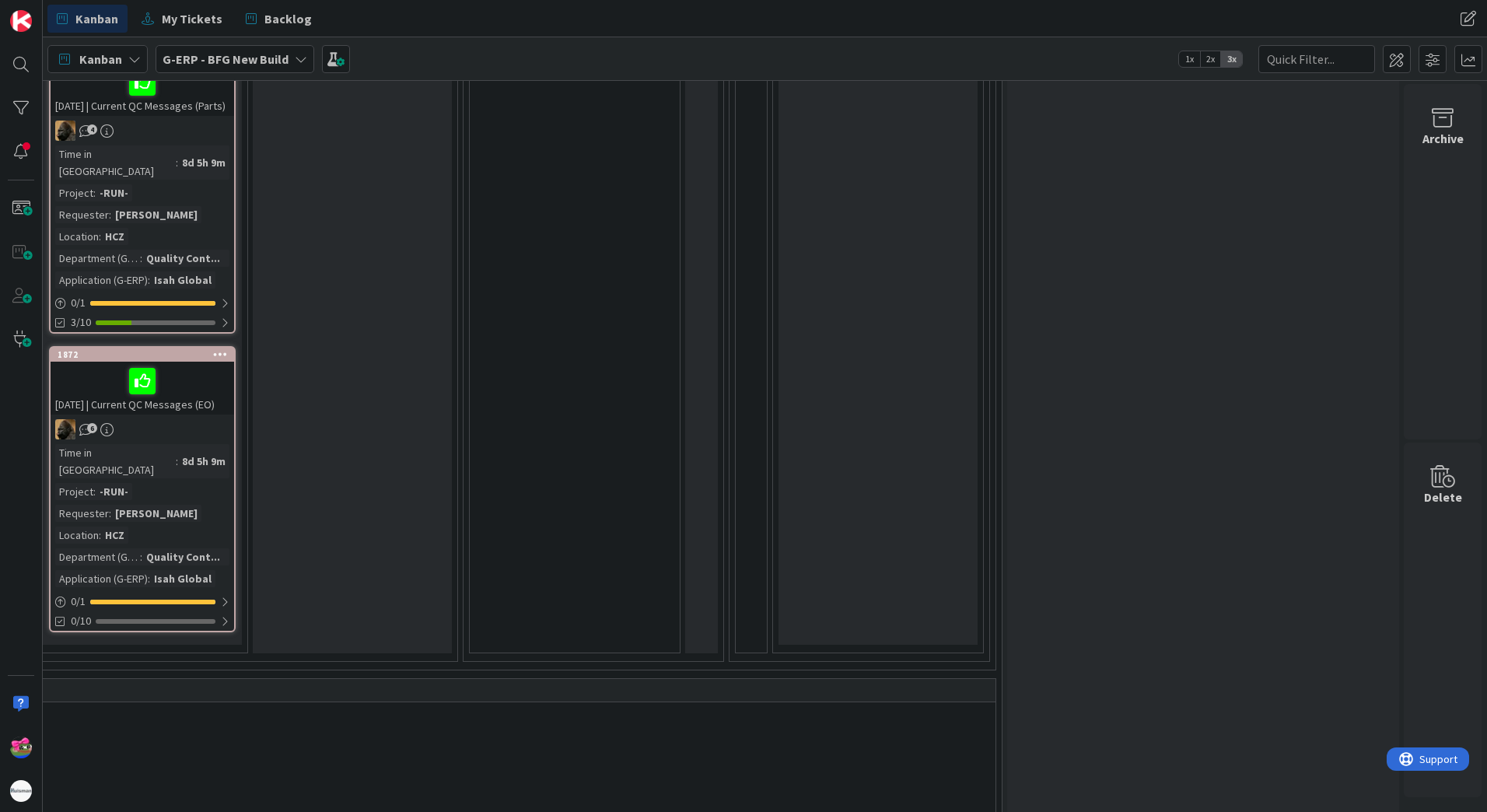
scroll to position [1011, 1414]
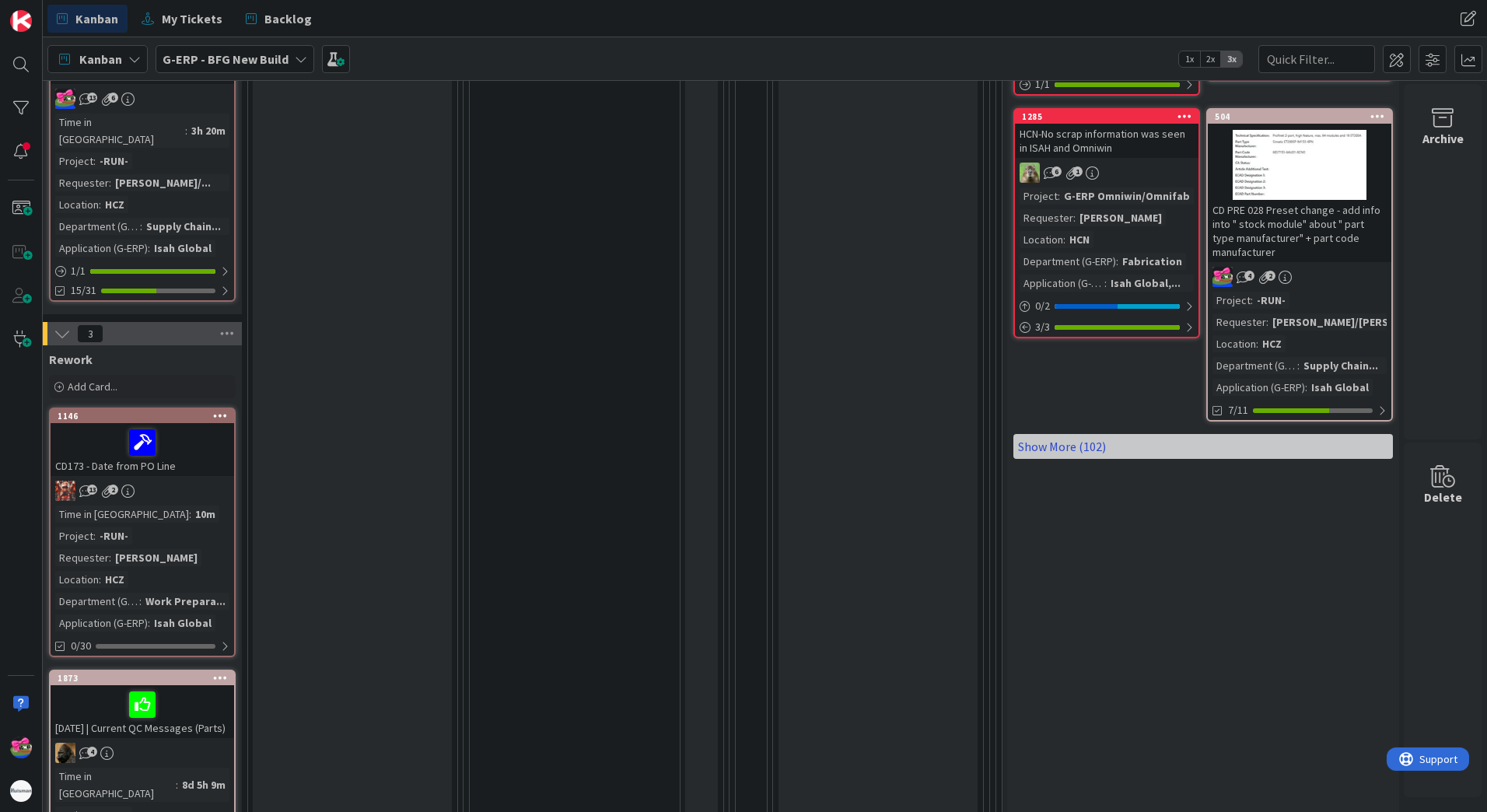
click at [1128, 451] on link "Show More (102)" at bounding box center [1203, 446] width 380 height 25
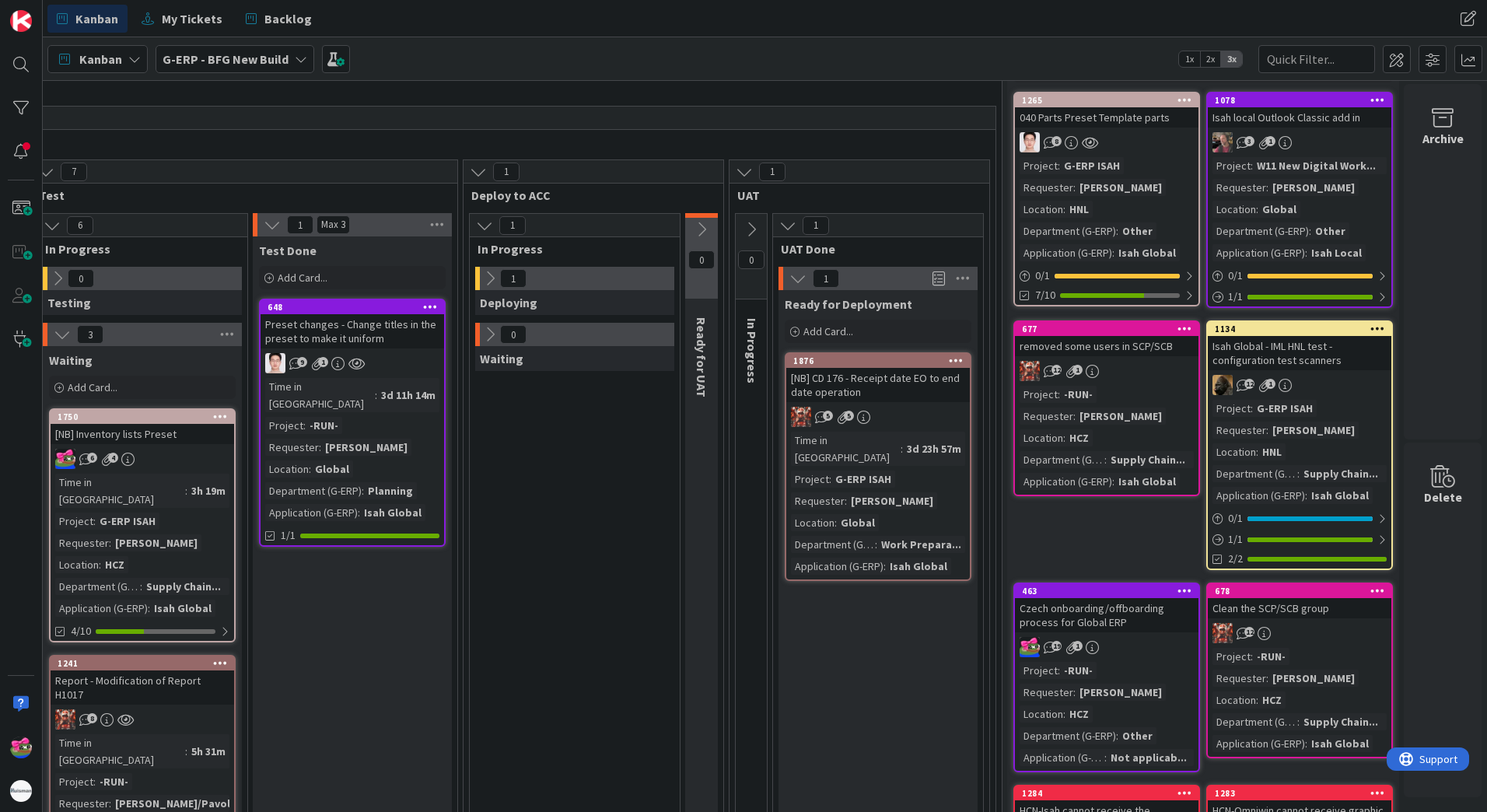
scroll to position [0, 1414]
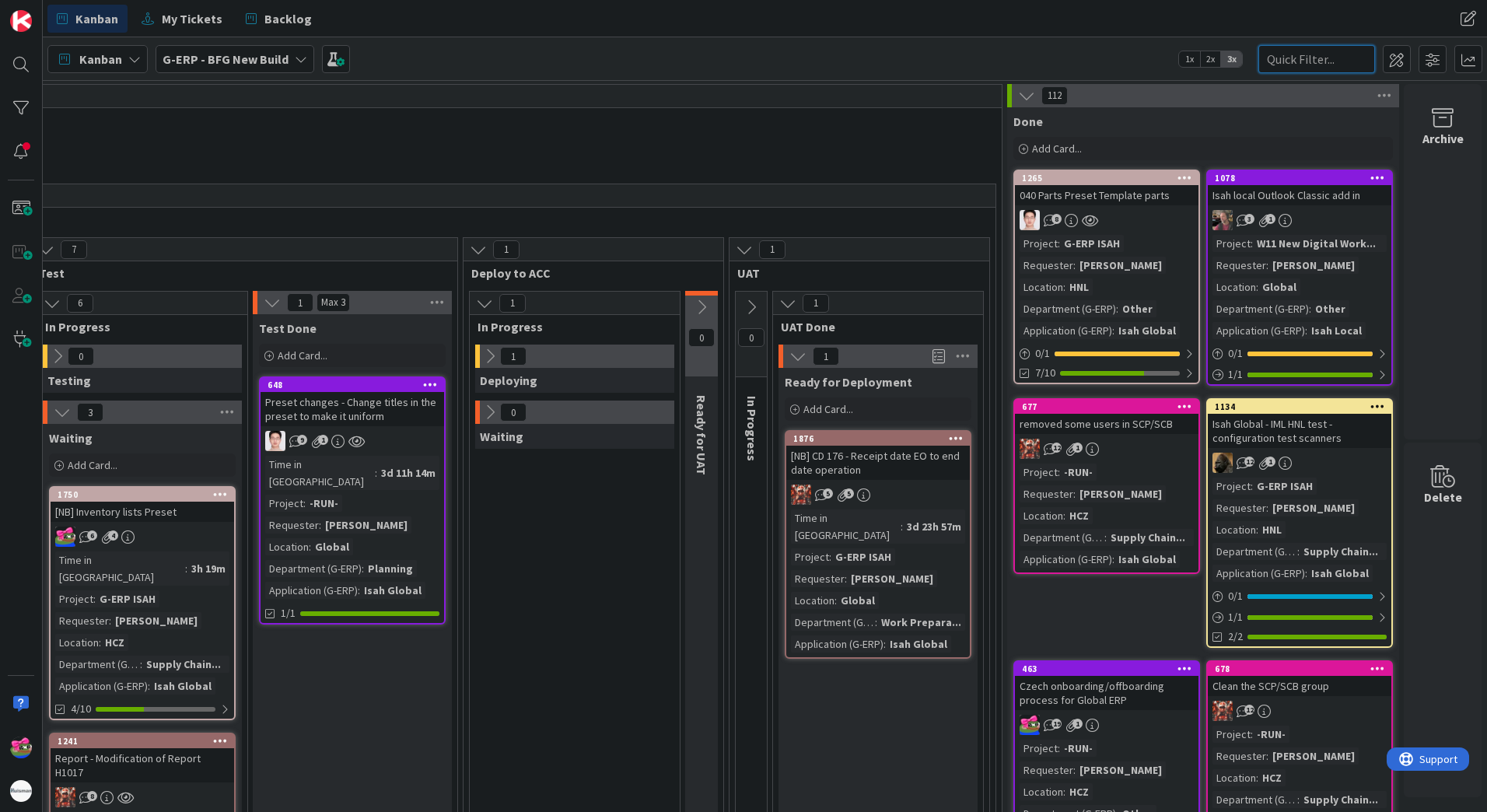
click at [1309, 60] on input "text" at bounding box center [1316, 59] width 116 height 28
type input "091"
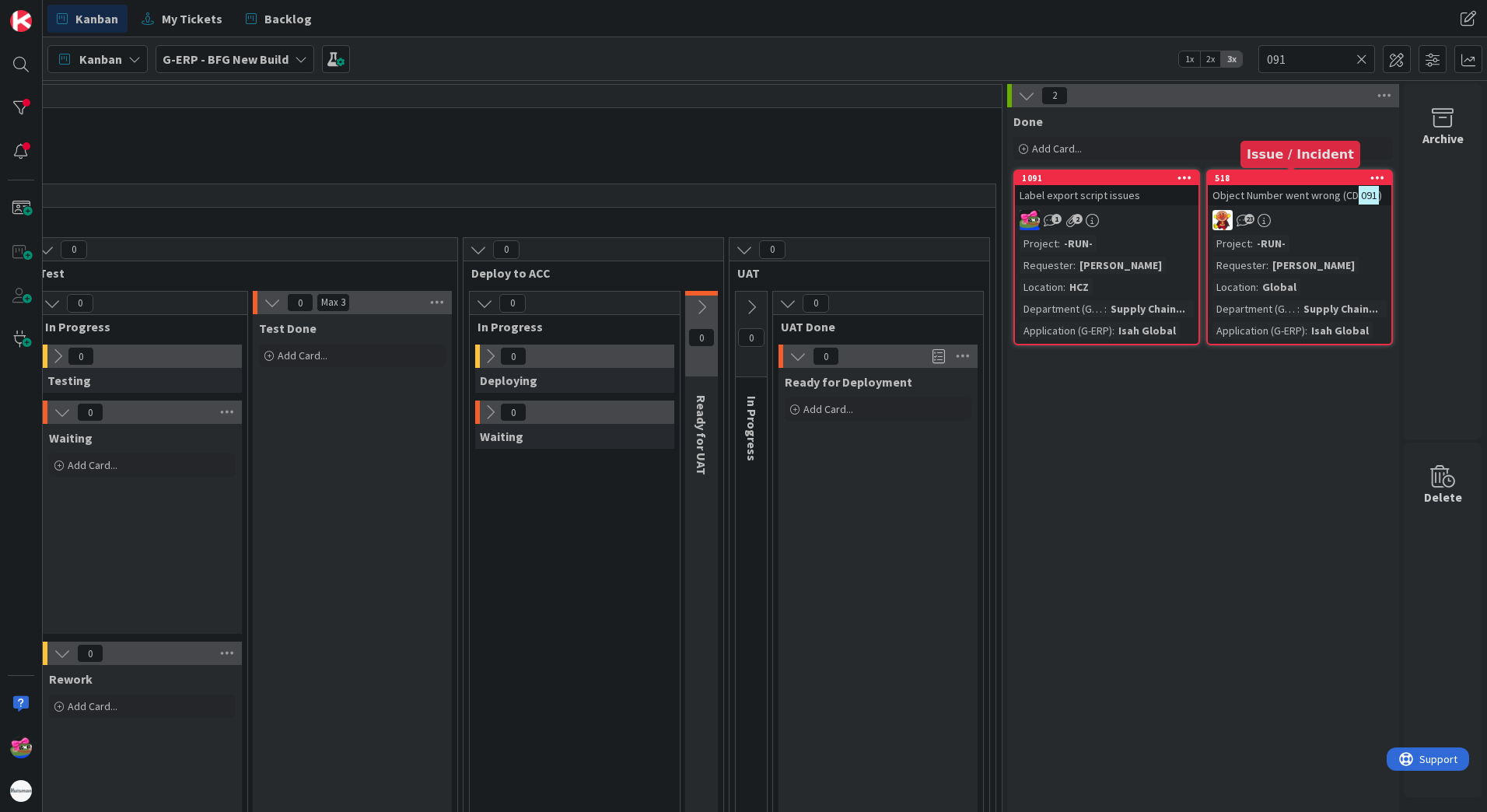
click at [1284, 177] on div "518" at bounding box center [1303, 178] width 177 height 11
click at [1365, 59] on icon at bounding box center [1362, 59] width 11 height 14
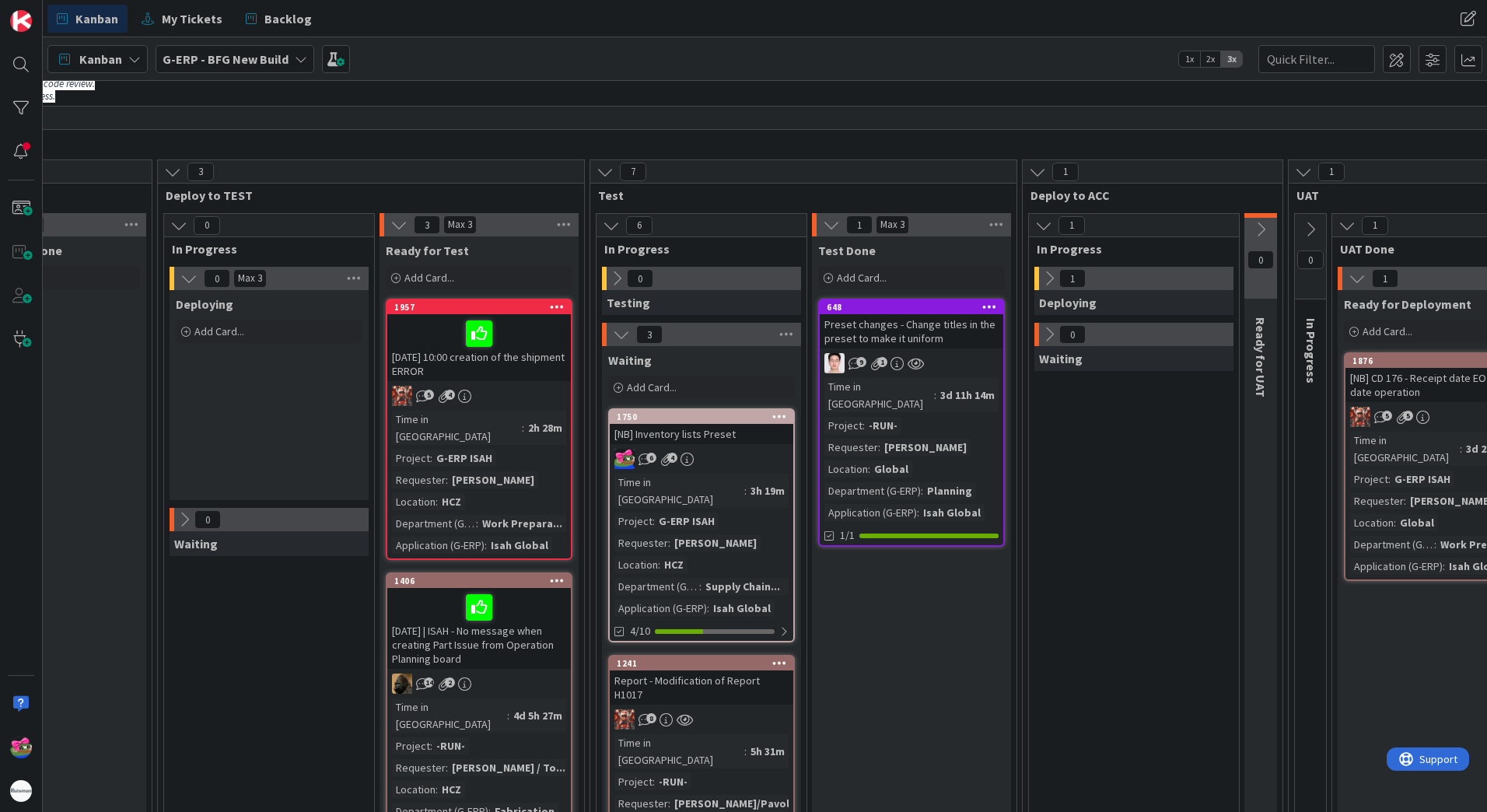
scroll to position [78, 840]
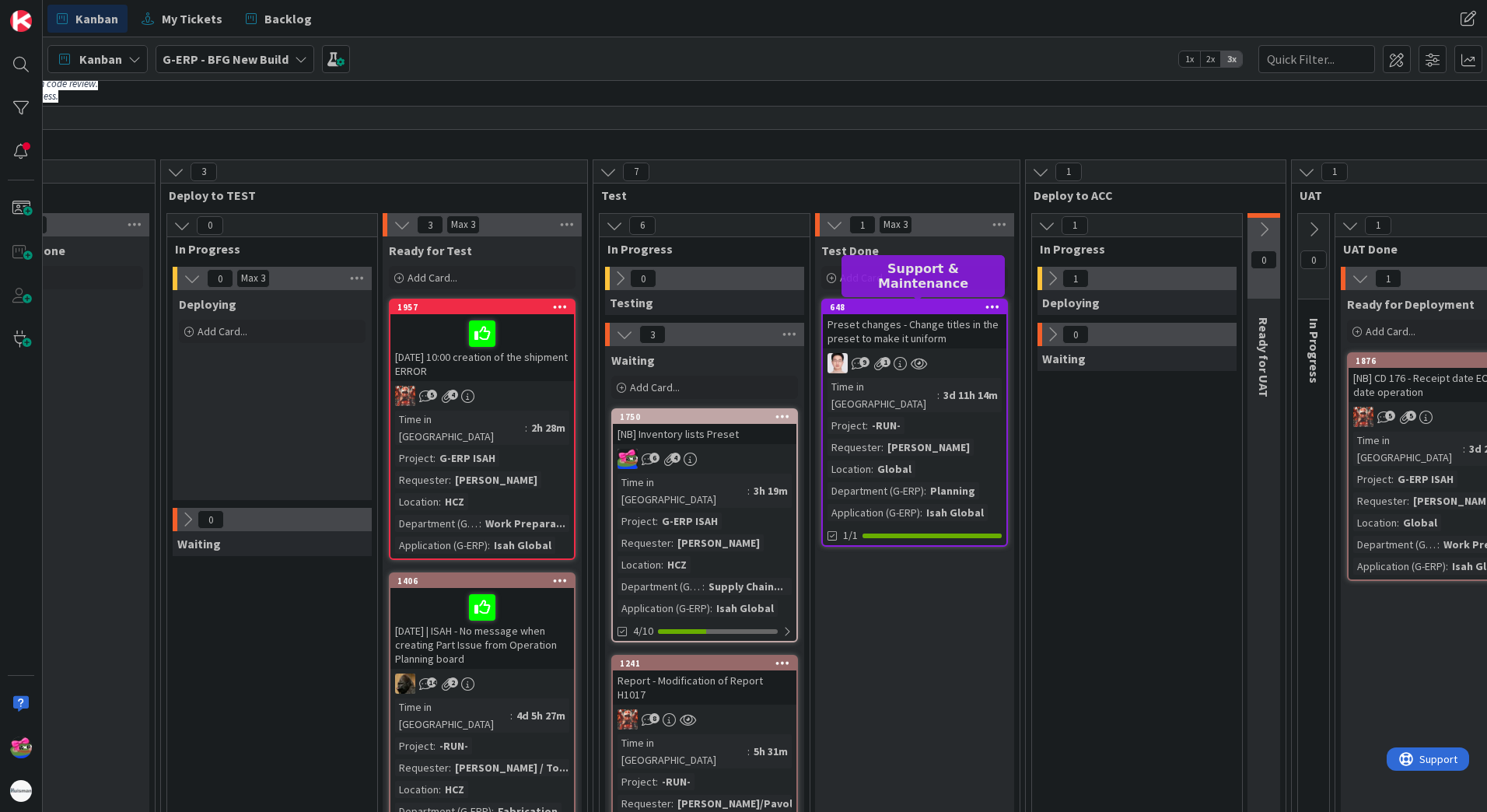
click at [905, 311] on div "648" at bounding box center [919, 307] width 177 height 11
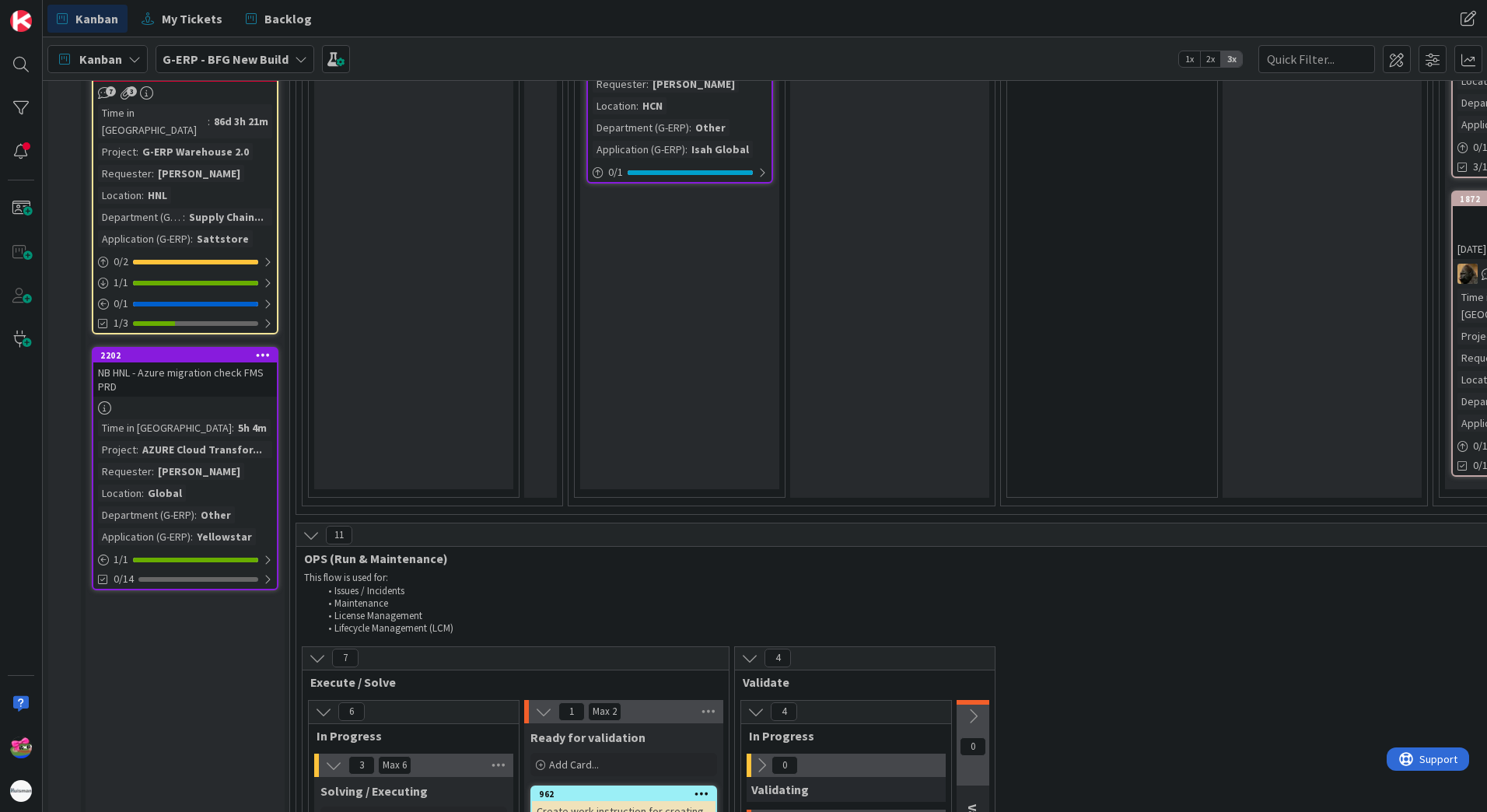
scroll to position [2255, 0]
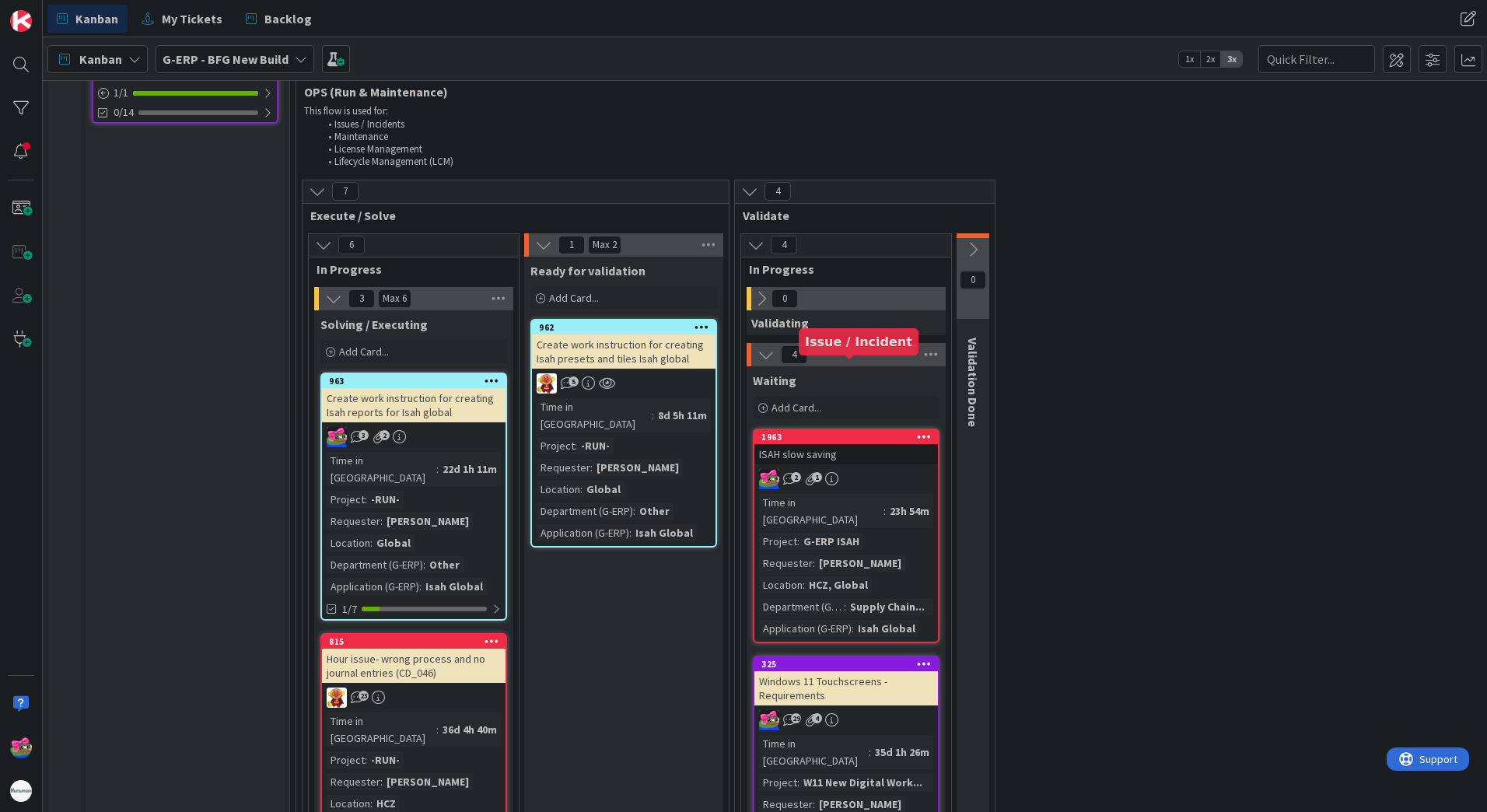
click at [837, 431] on div "1963" at bounding box center [850, 437] width 177 height 11
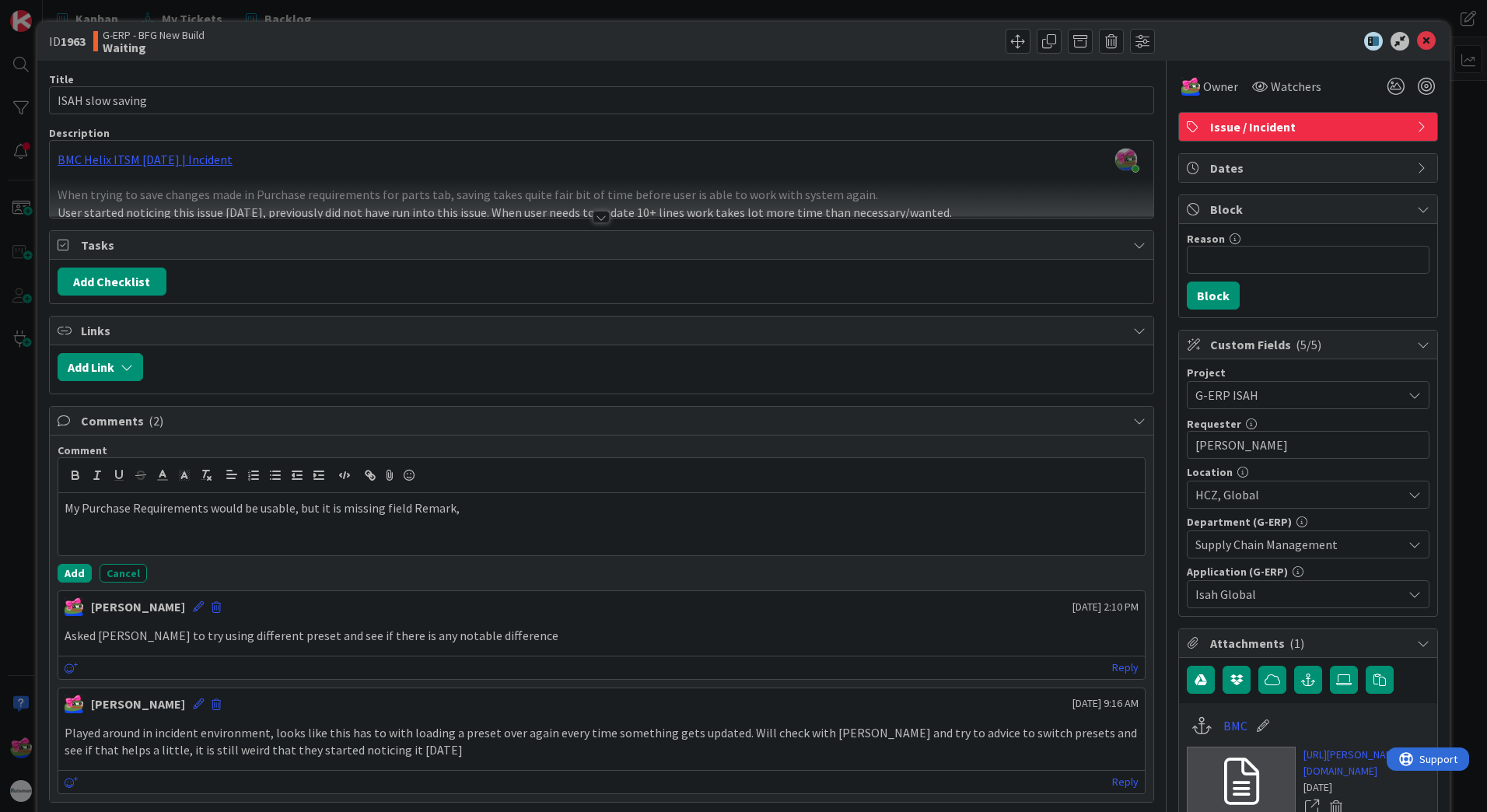
click at [501, 511] on p "My Purchase Requirements would be usable, but it is missing field Remark," at bounding box center [602, 508] width 1074 height 18
click at [451, 516] on p "My Purchase Requirements would be usable, but it is missing field Remark, Suppl…" at bounding box center [602, 508] width 1074 height 18
drag, startPoint x: 747, startPoint y: 490, endPoint x: 735, endPoint y: 494, distance: 12.6
click at [746, 490] on div at bounding box center [602, 475] width 1087 height 35
click at [703, 501] on p "My Purchase Requirements would be usable, but it is missing field Remark and Su…" at bounding box center [602, 508] width 1074 height 18
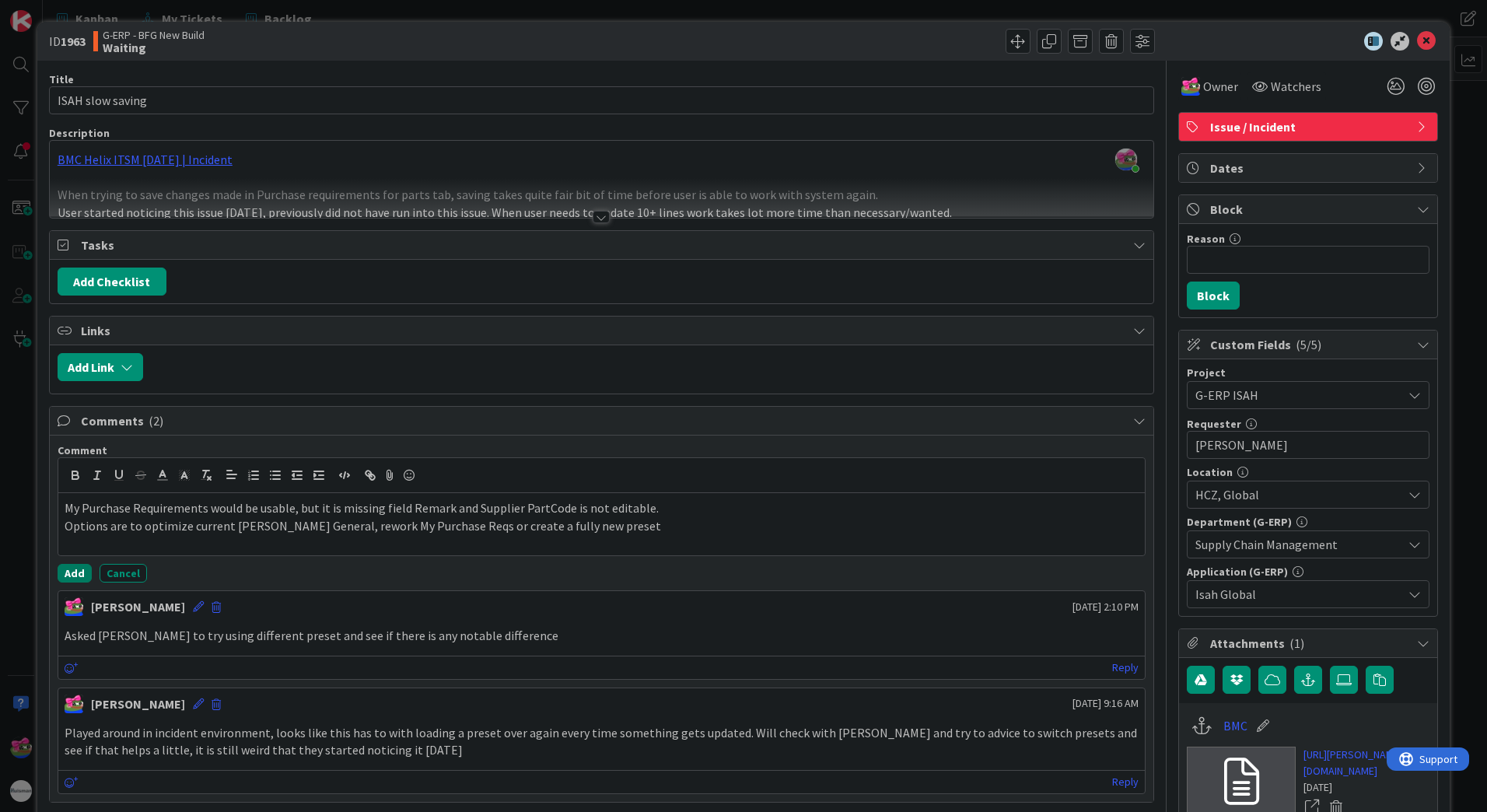
click at [71, 578] on button "Add" at bounding box center [75, 573] width 34 height 19
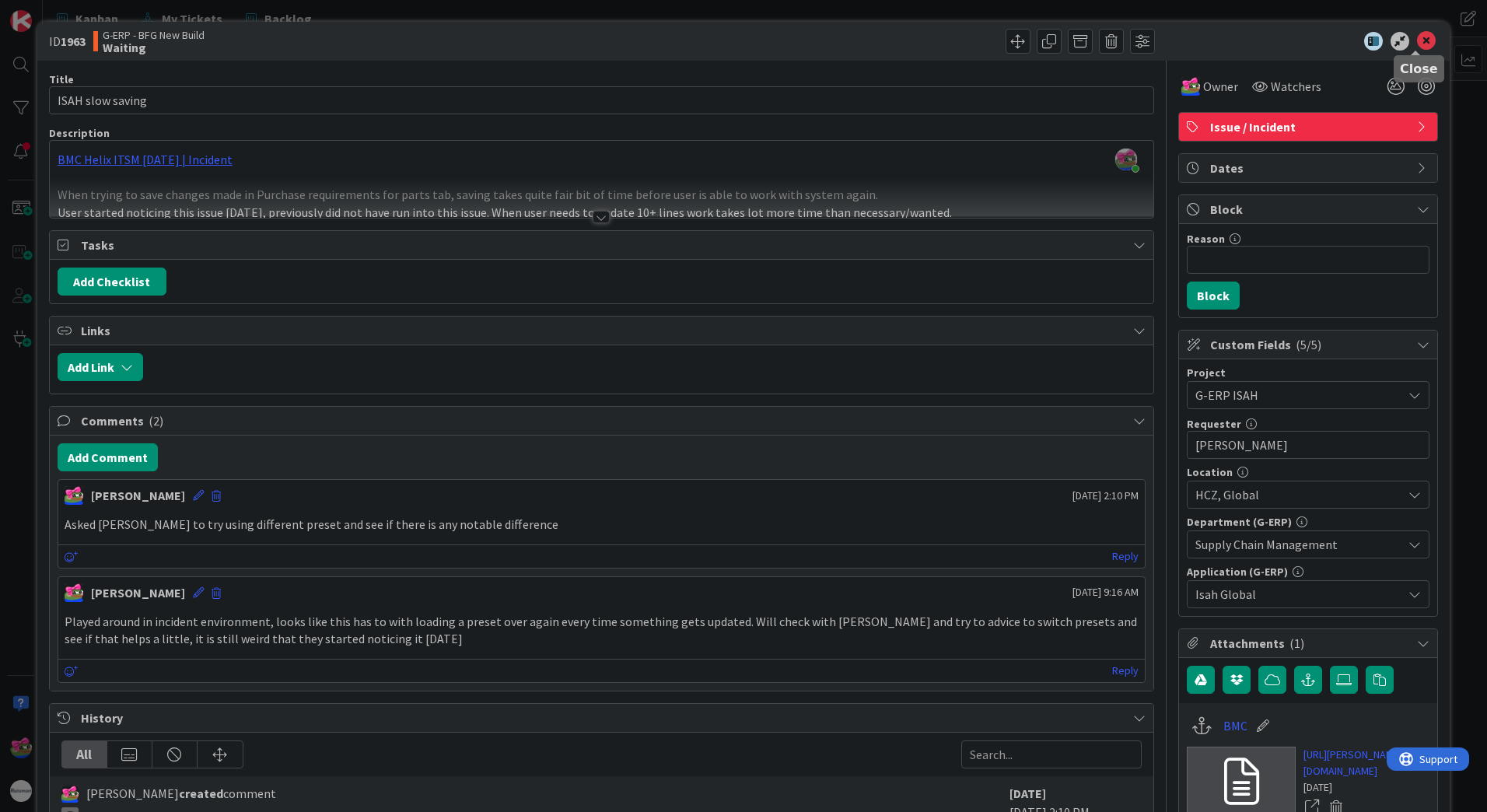
click at [1417, 34] on icon at bounding box center [1427, 42] width 19 height 19
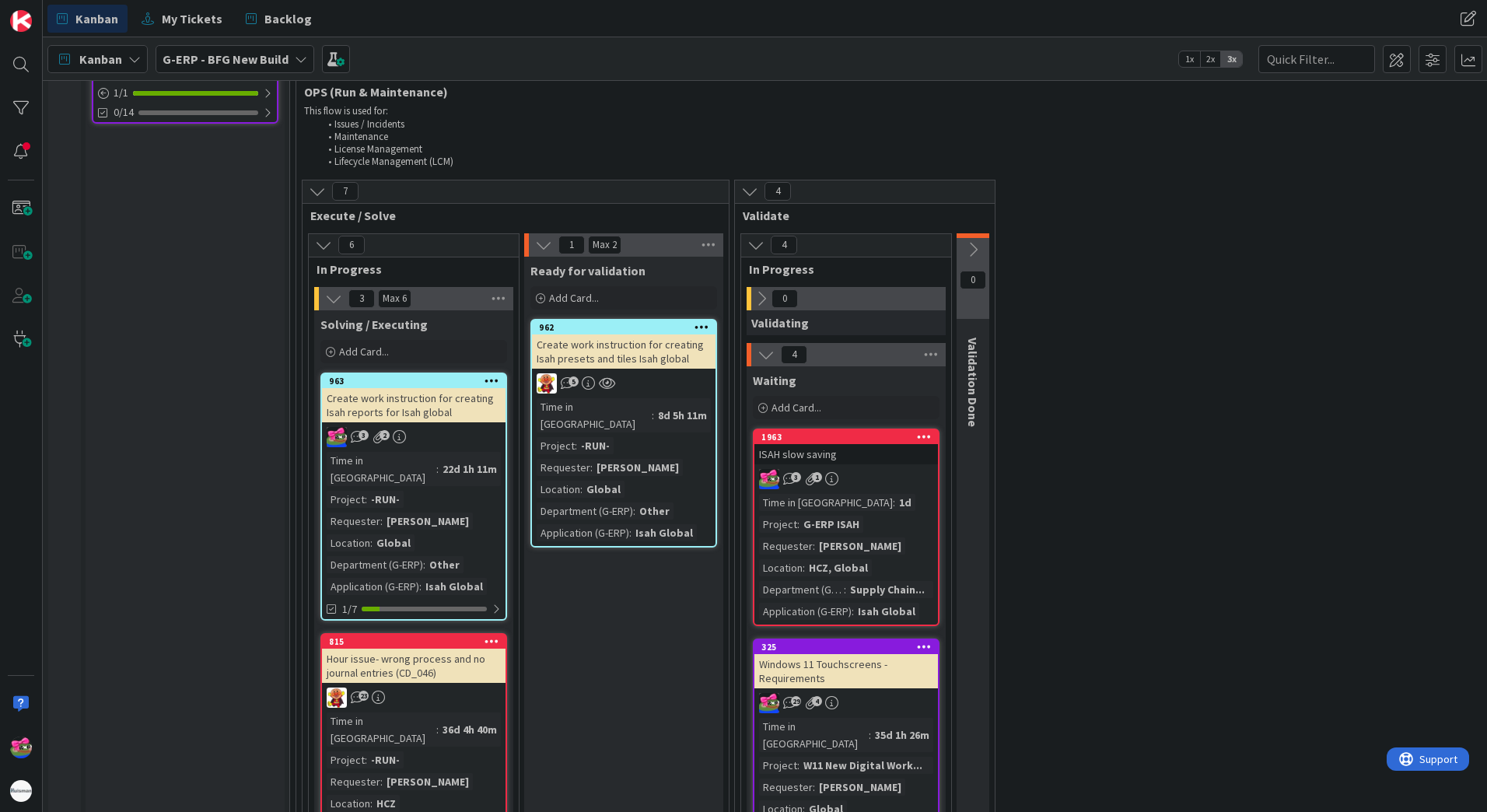
click at [904, 428] on div "1963 ISAH slow saving 3 1 Time in Column : 1d Project : G-ERP ISAH Requester : …" at bounding box center [846, 527] width 187 height 198
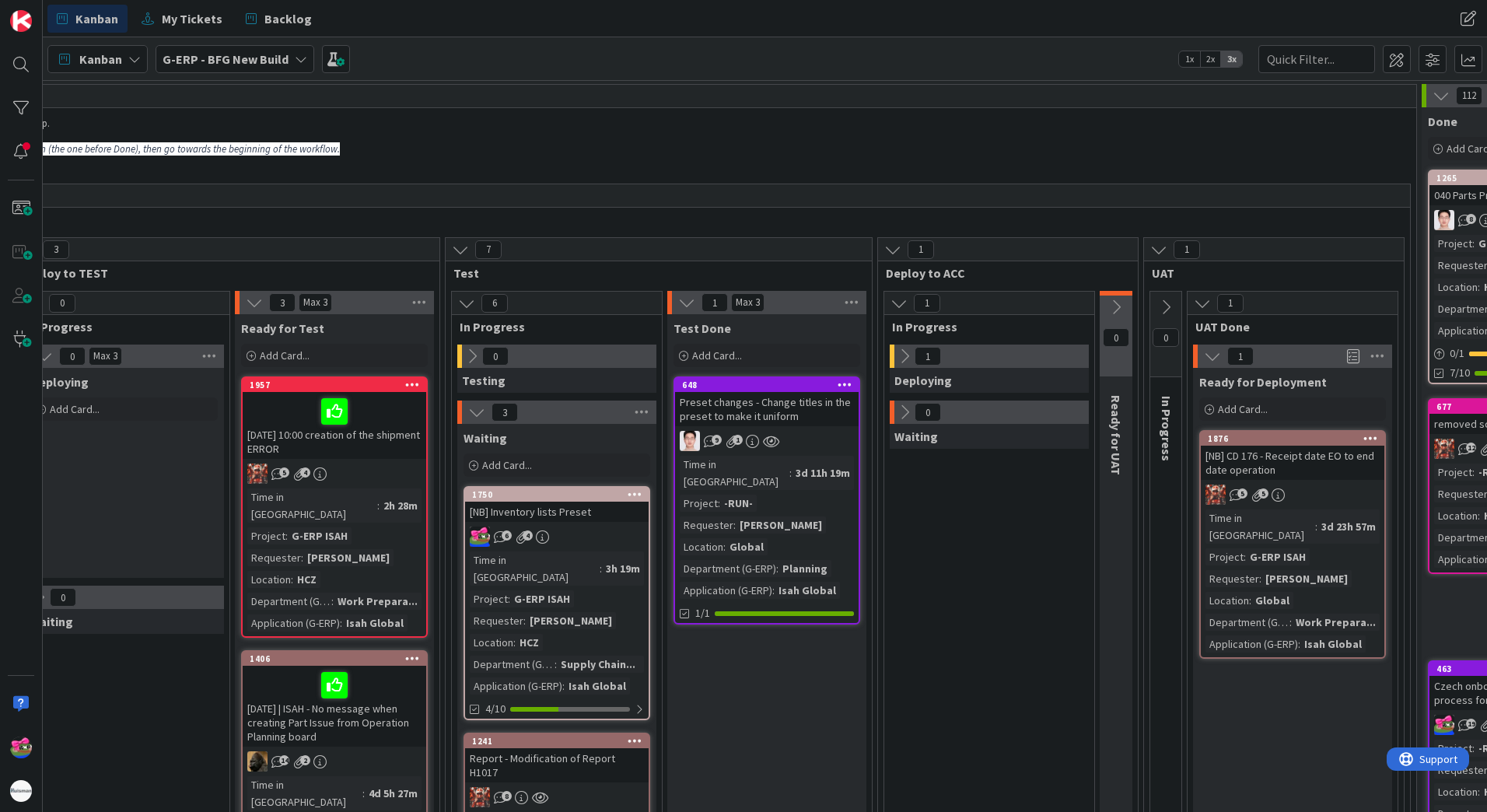
scroll to position [0, 979]
